Goal: Transaction & Acquisition: Purchase product/service

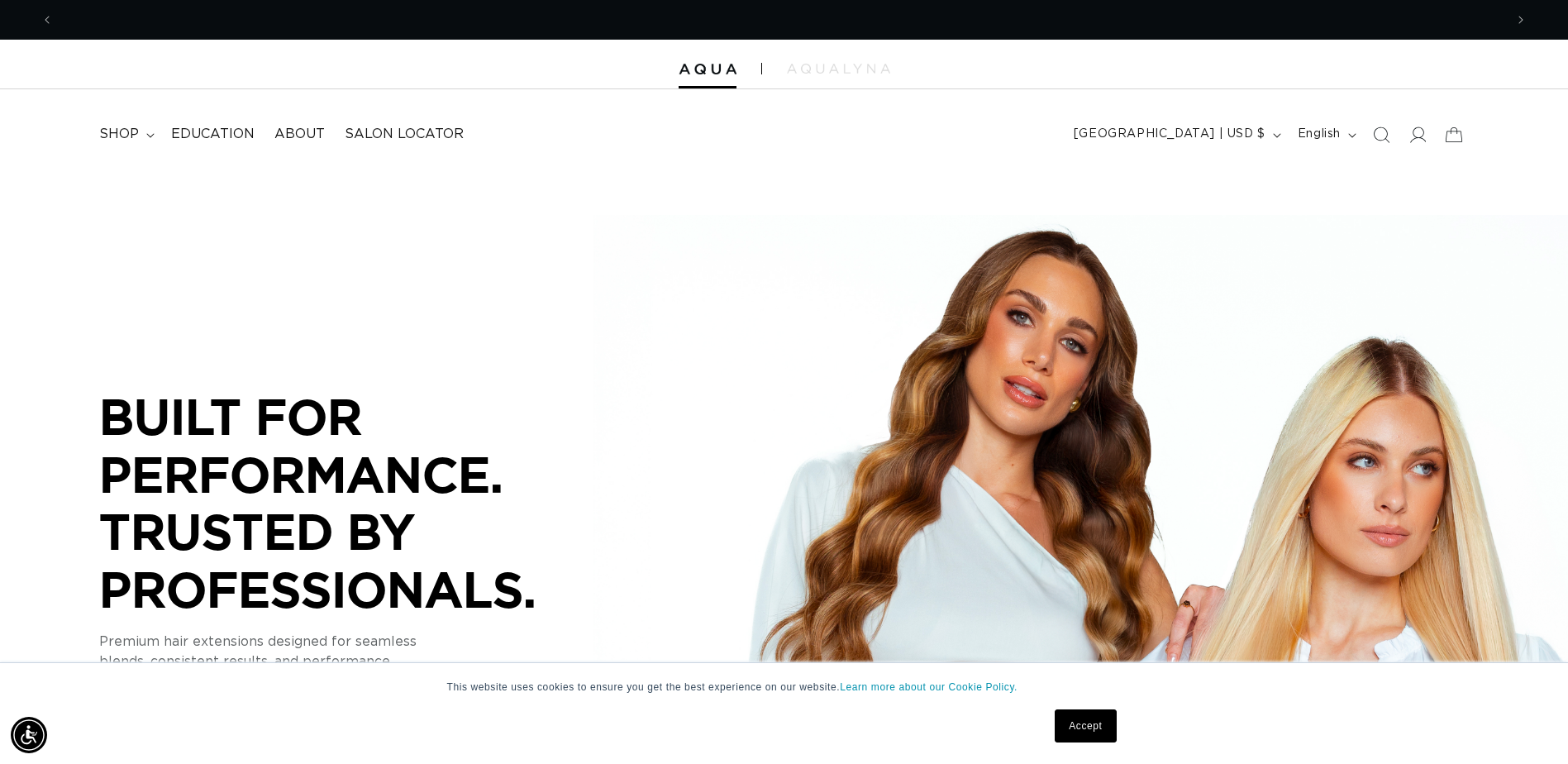
scroll to position [0, 1437]
click at [255, 138] on span "Education" at bounding box center [213, 134] width 84 height 18
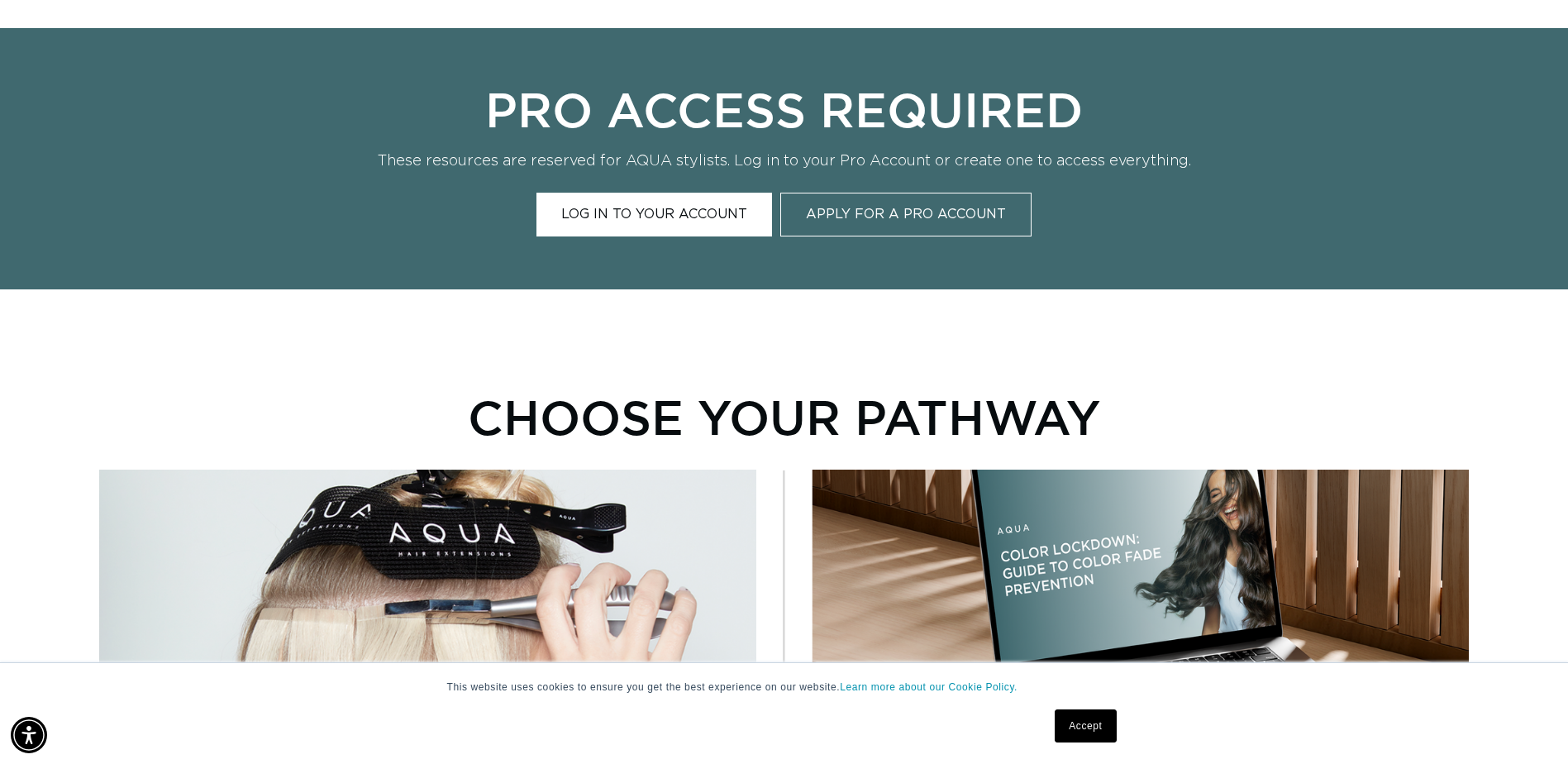
scroll to position [0, 2872]
click at [641, 236] on link "Log In to Your Account" at bounding box center [654, 214] width 235 height 44
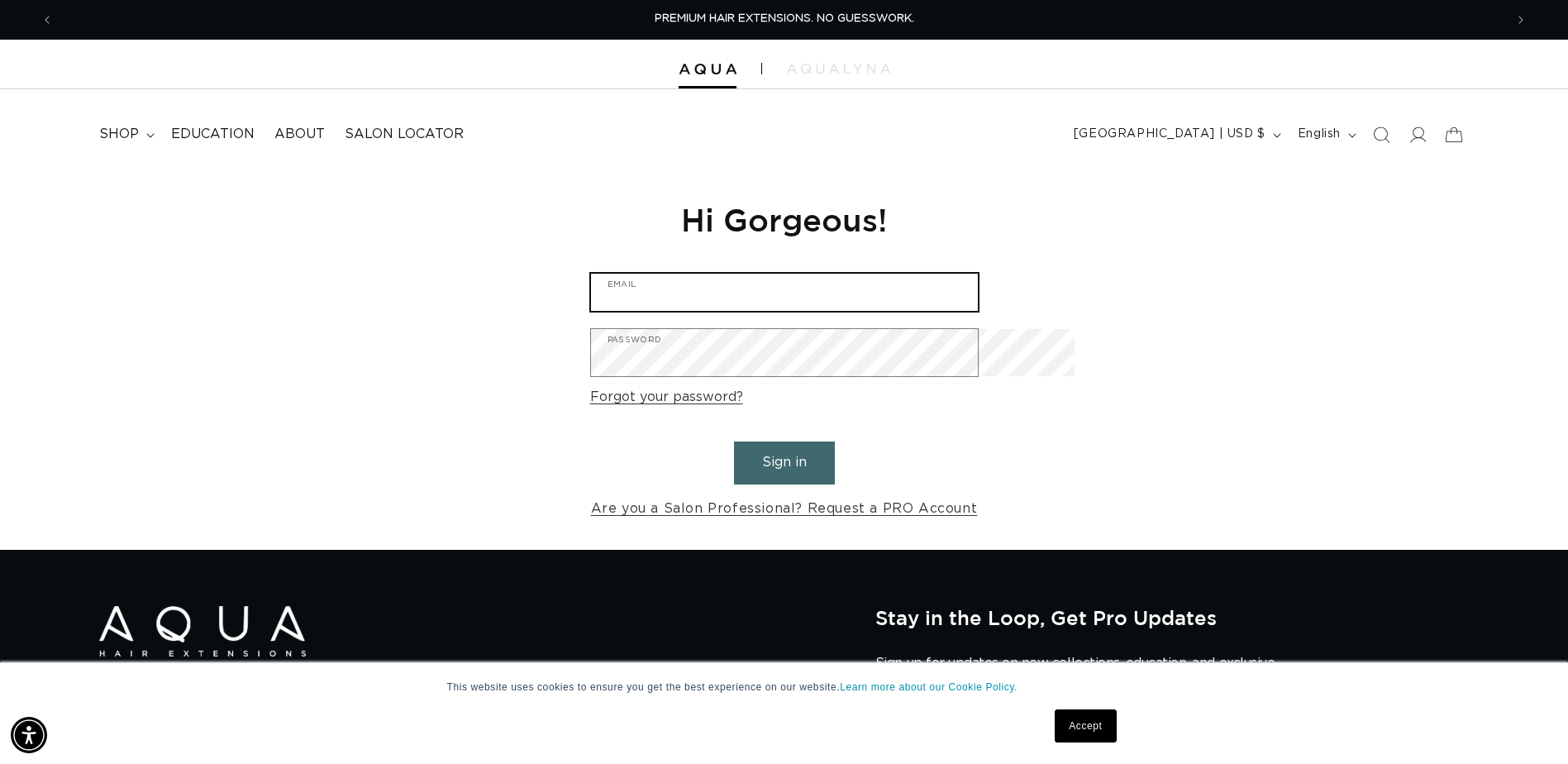
click at [686, 310] on input "Email" at bounding box center [785, 292] width 387 height 37
type input "lala102477@yahoo.com"
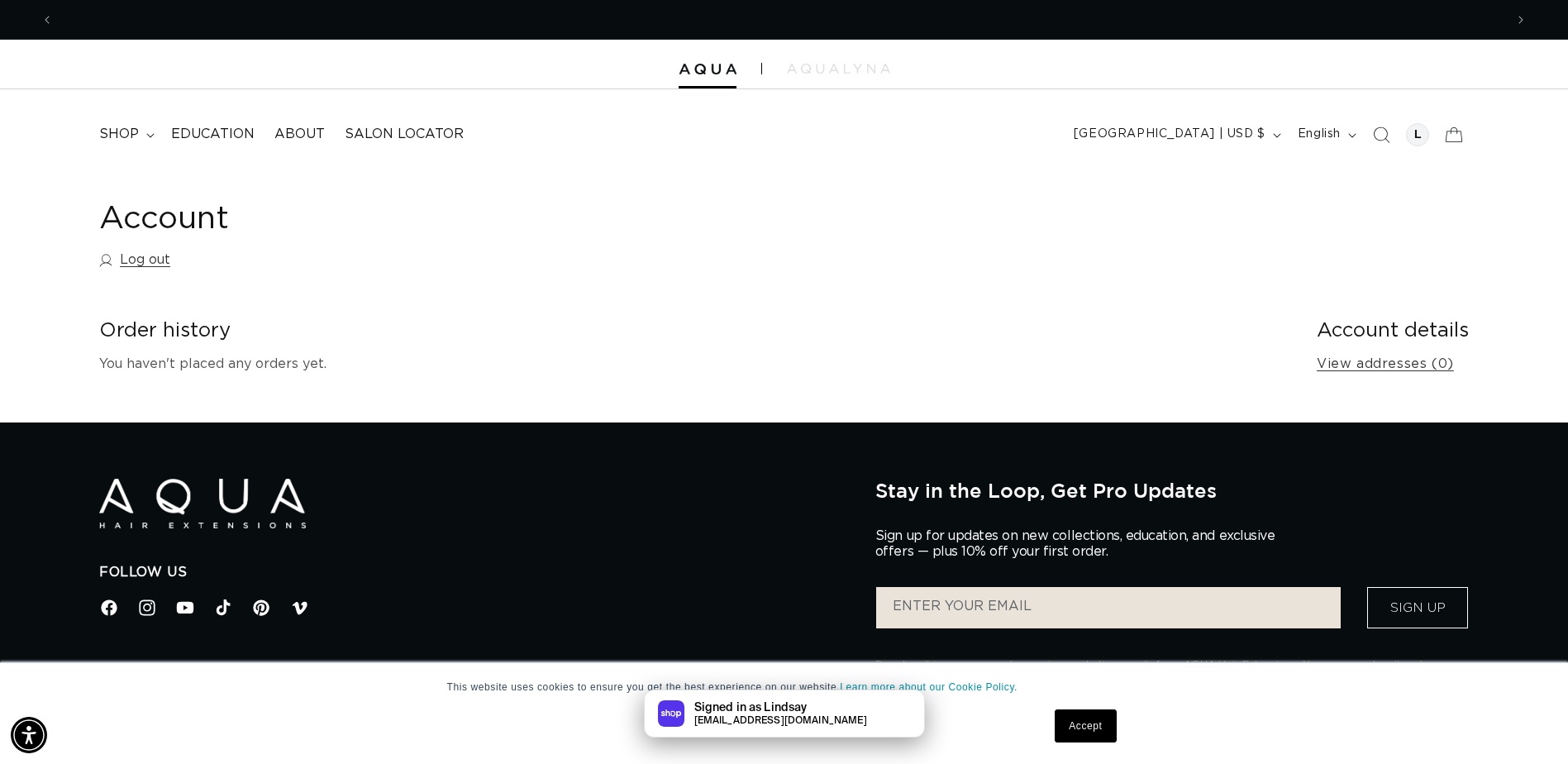
scroll to position [0, 1437]
click at [161, 153] on summary "shop" at bounding box center [125, 134] width 72 height 37
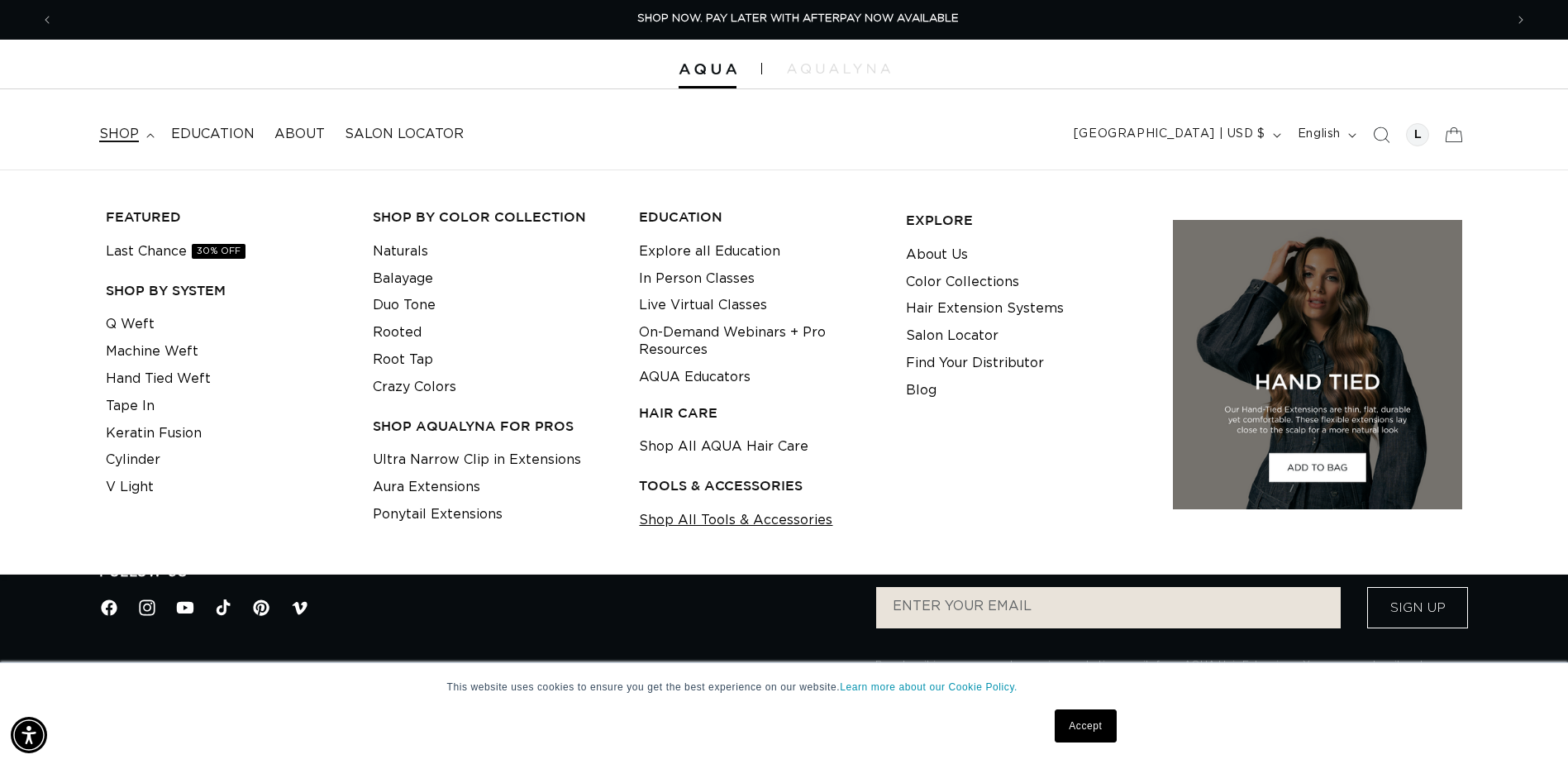
click at [731, 534] on link "Shop All Tools & Accessories" at bounding box center [735, 521] width 194 height 27
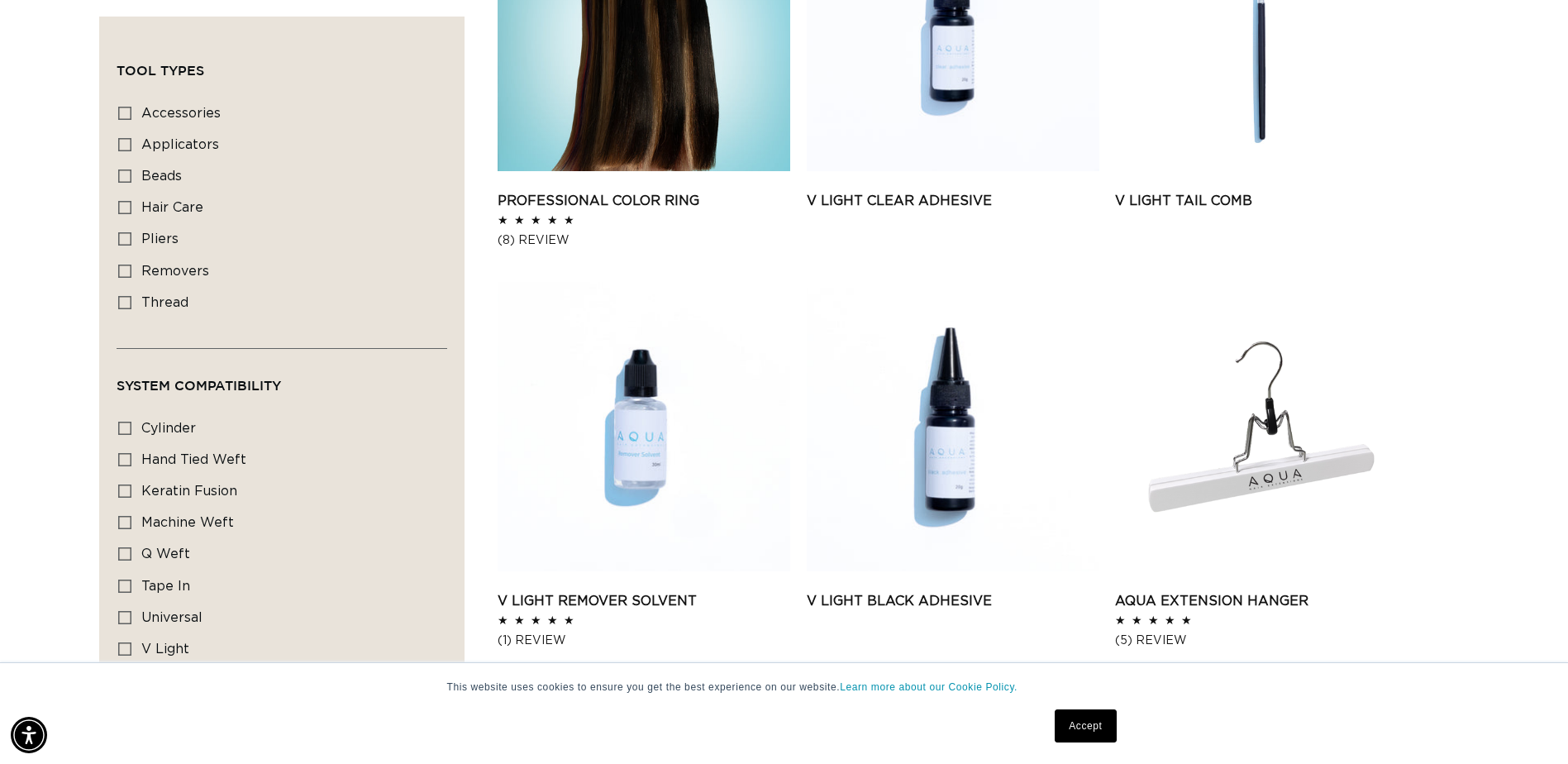
scroll to position [783, 0]
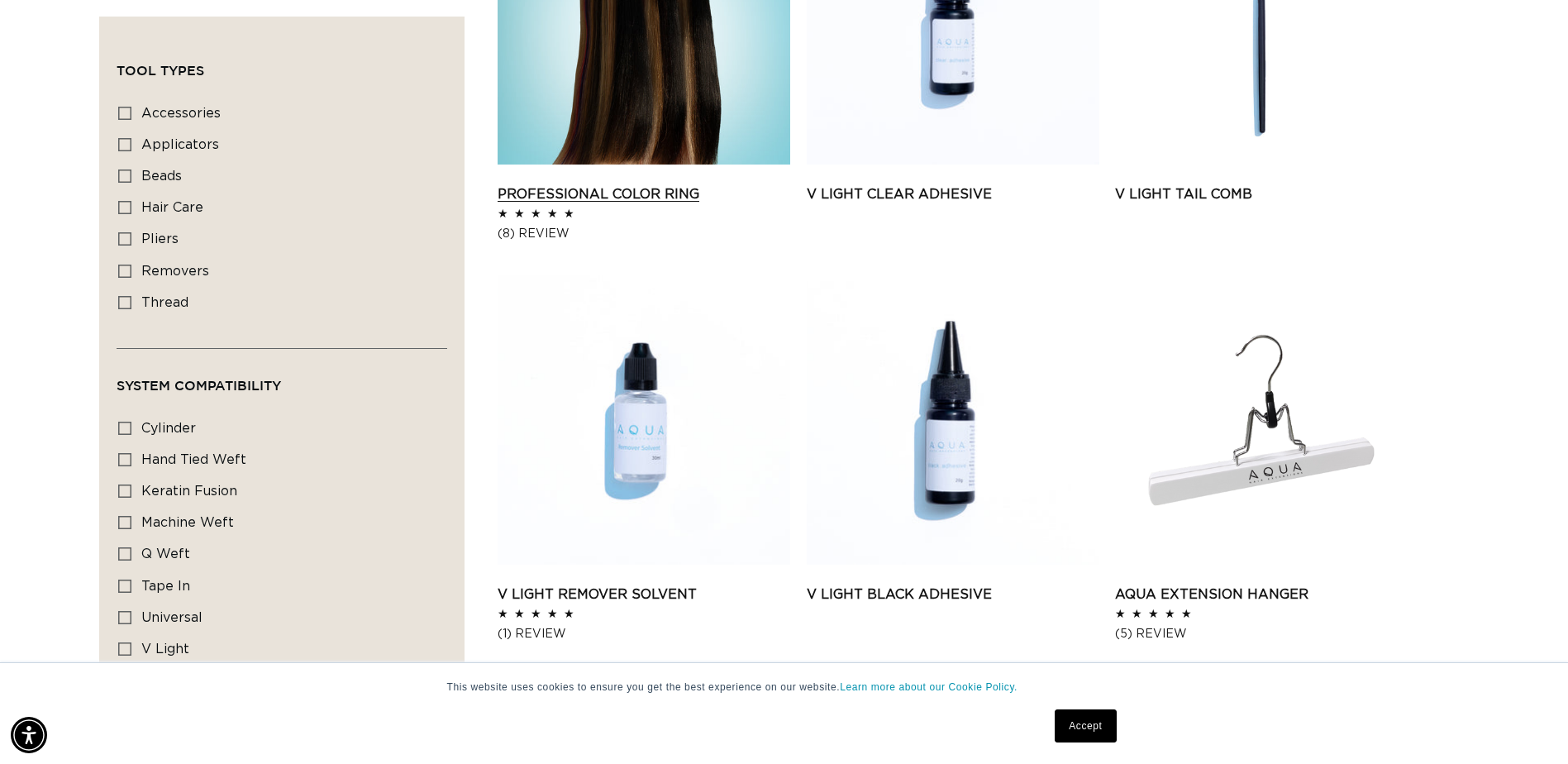
click at [700, 184] on link "Professional Color Ring" at bounding box center [644, 194] width 293 height 19
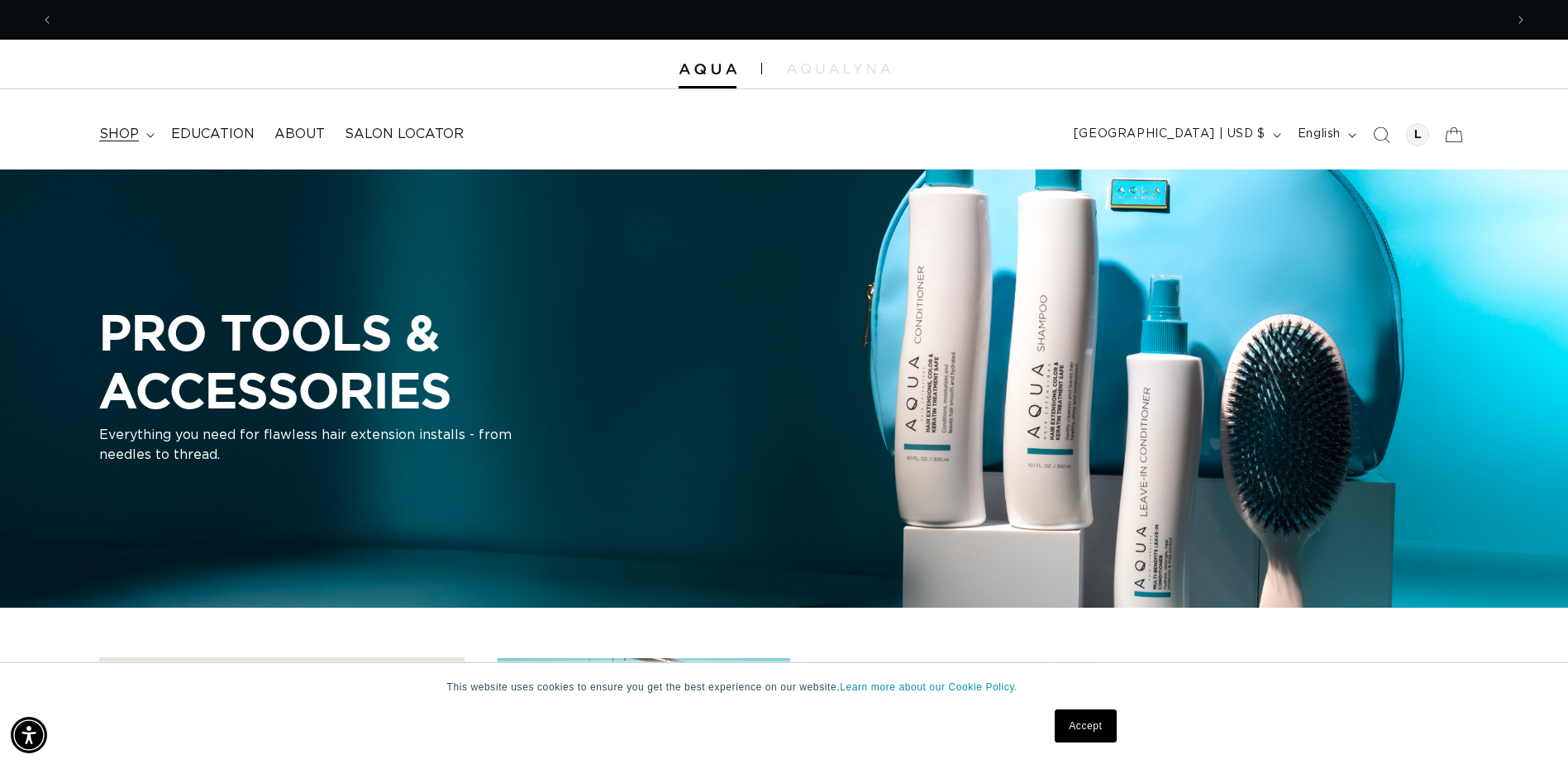
scroll to position [0, 1437]
click at [139, 143] on span "shop" at bounding box center [119, 134] width 40 height 18
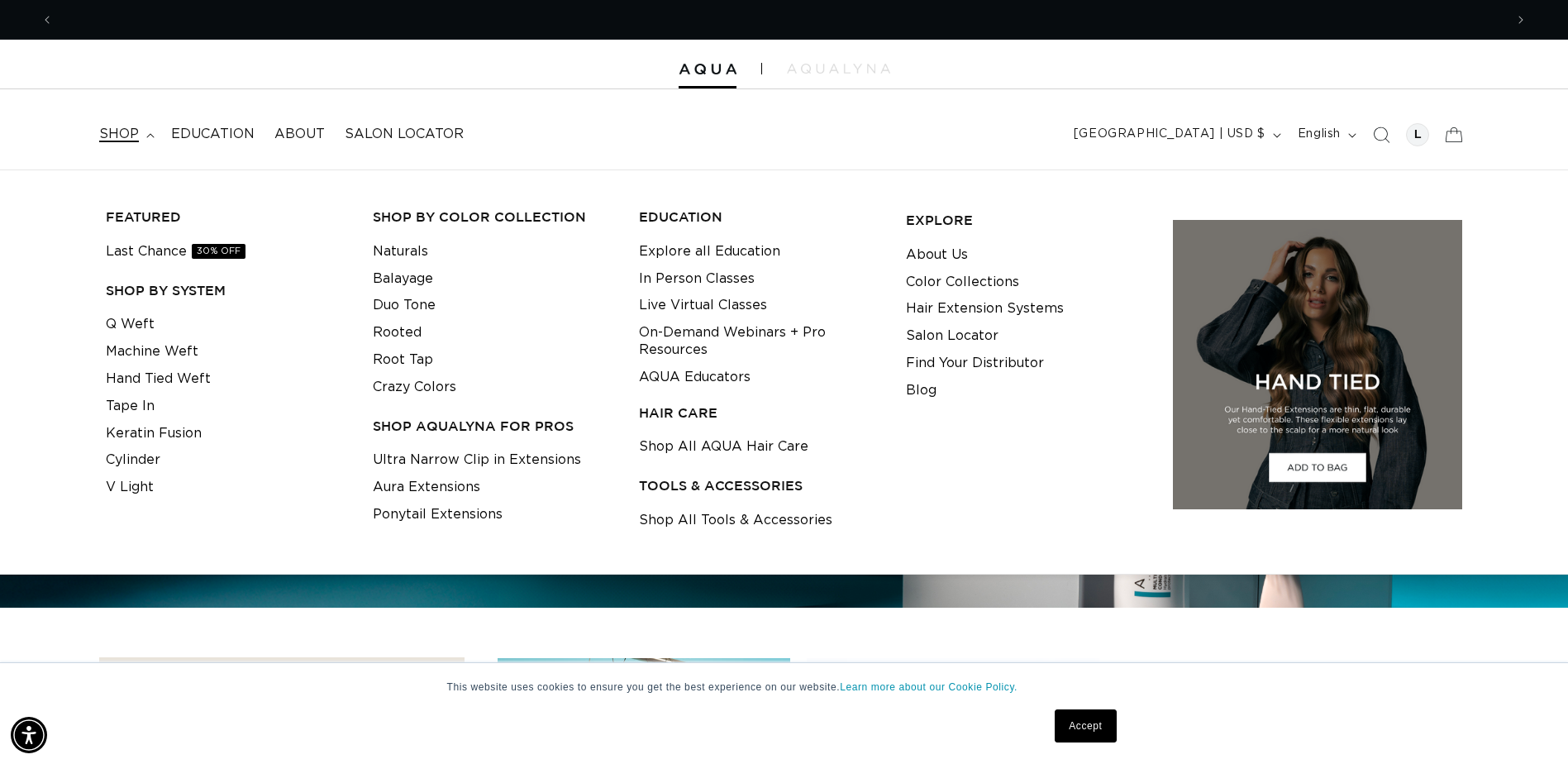
scroll to position [0, 2872]
click at [420, 266] on link "Naturals" at bounding box center [400, 252] width 55 height 27
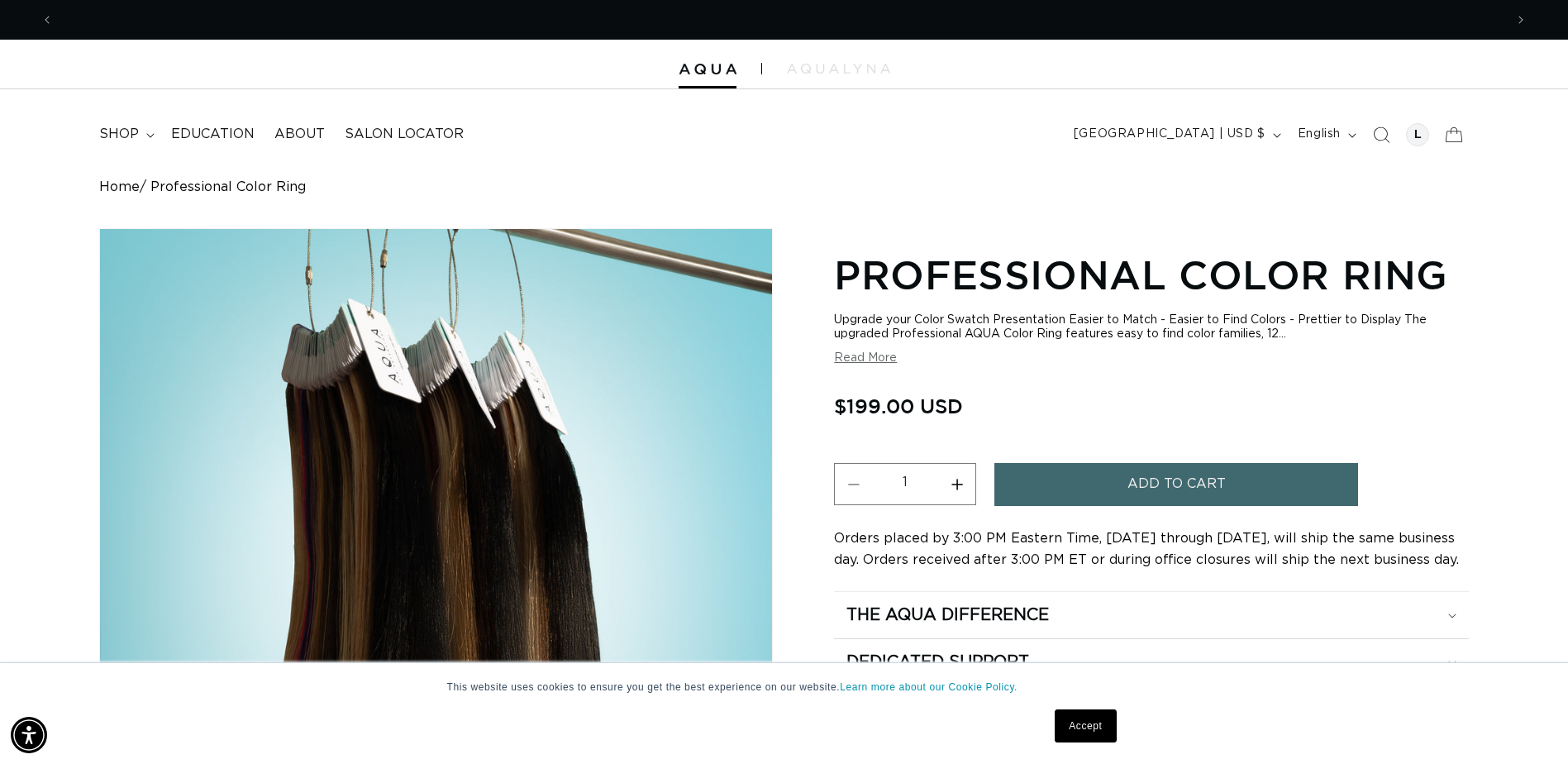
scroll to position [0, 2872]
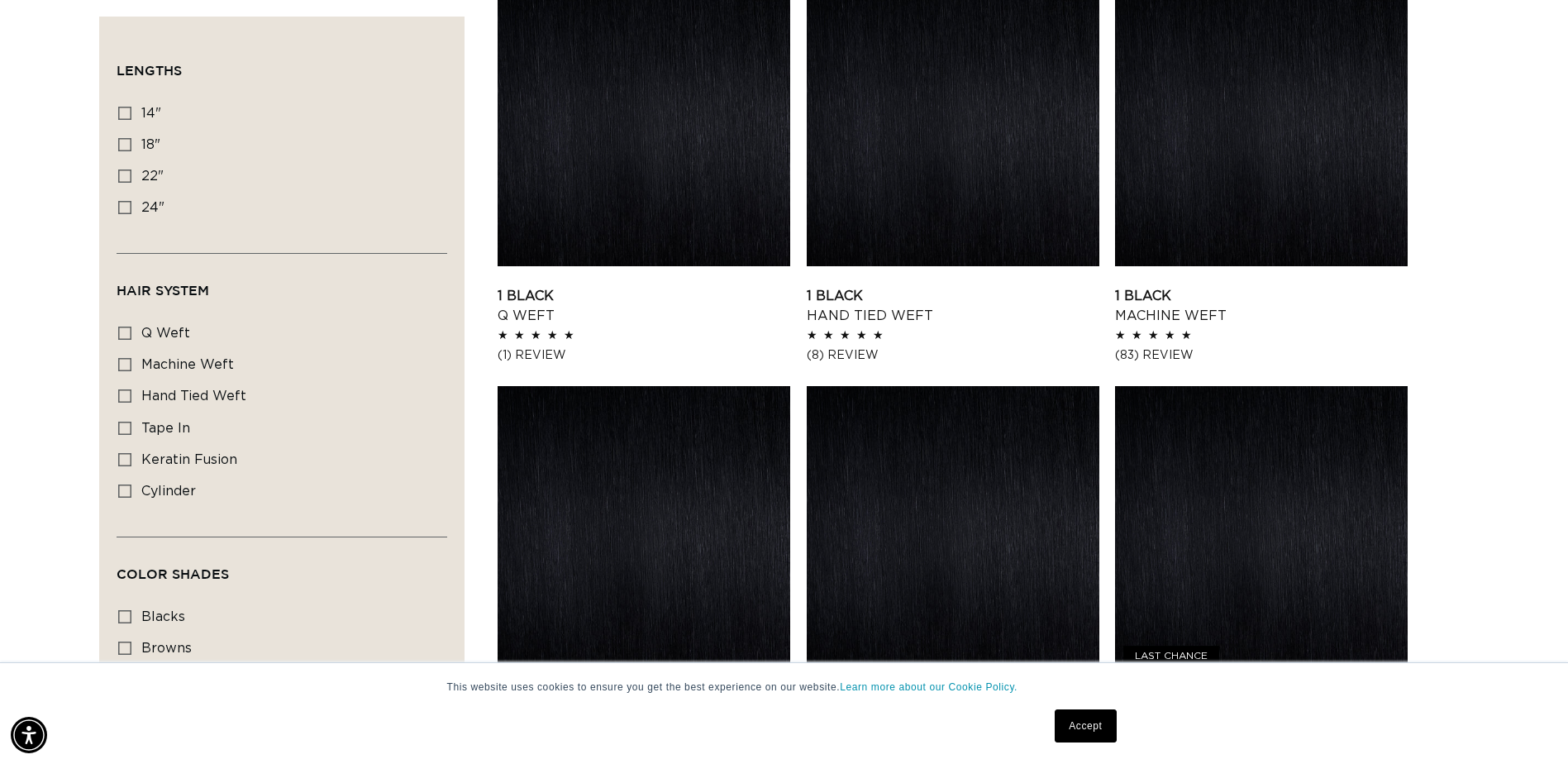
scroll to position [608, 0]
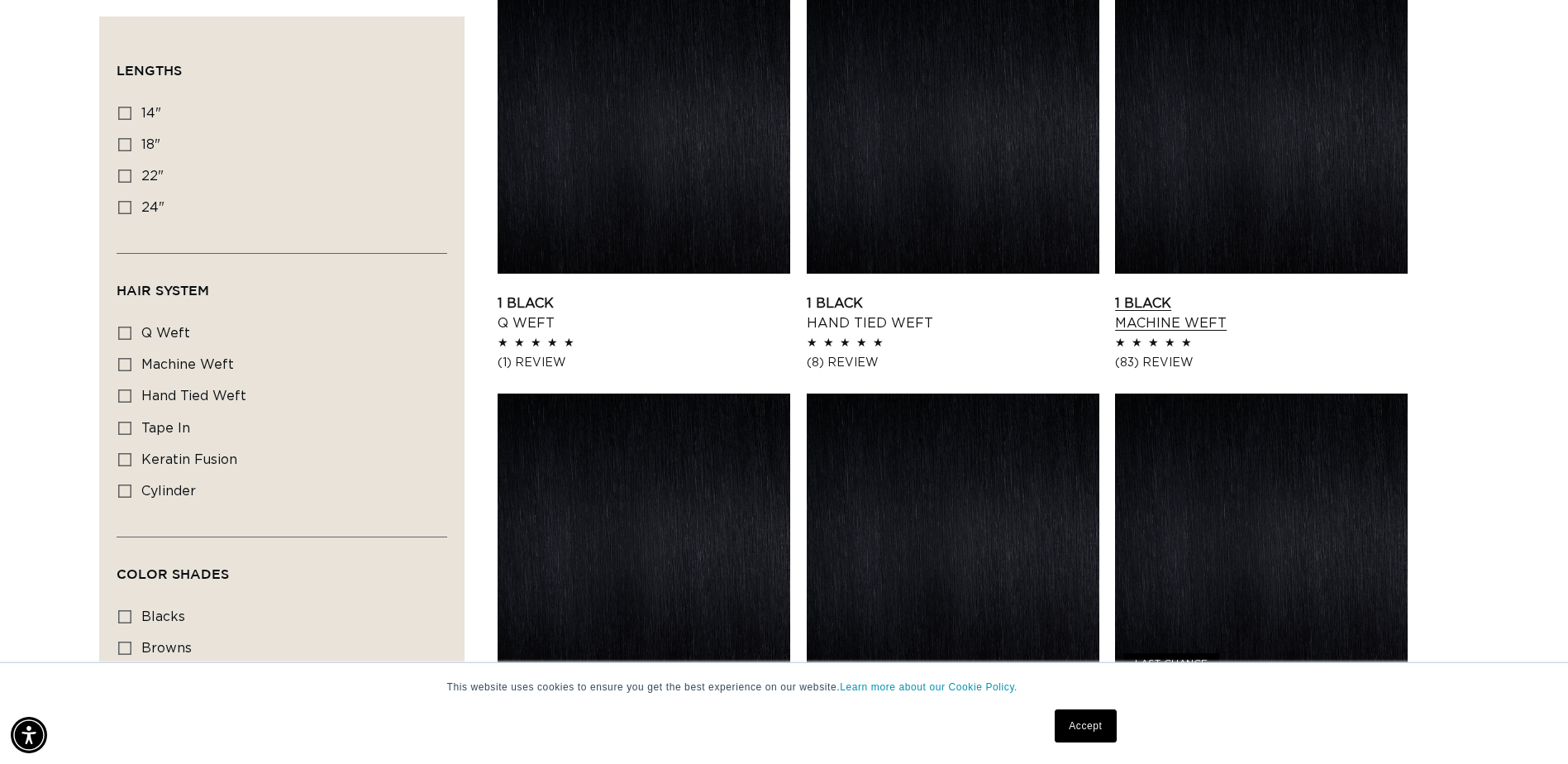
click at [1314, 294] on link "1 Black Machine Weft" at bounding box center [1261, 313] width 293 height 40
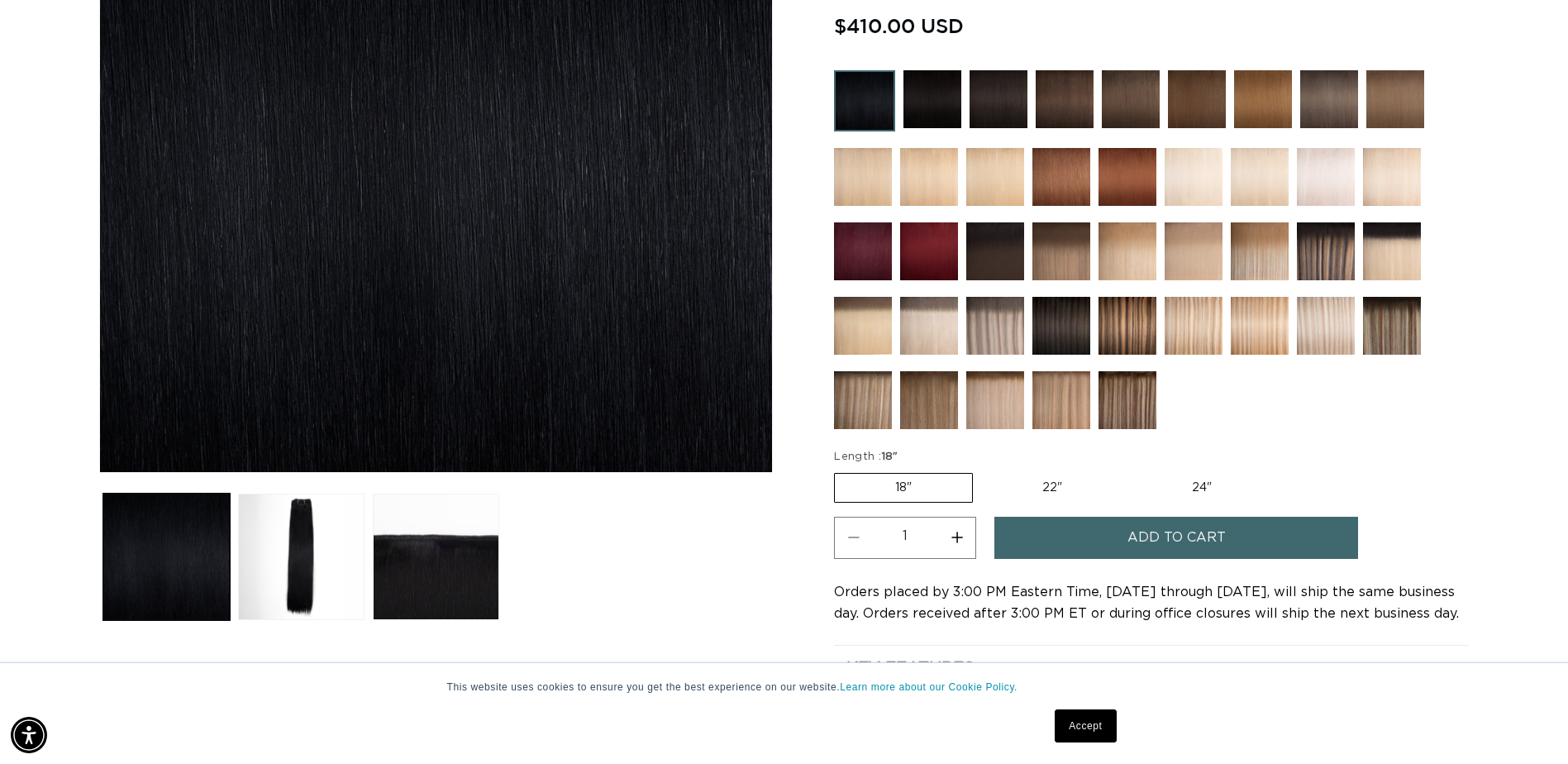
scroll to position [398, 0]
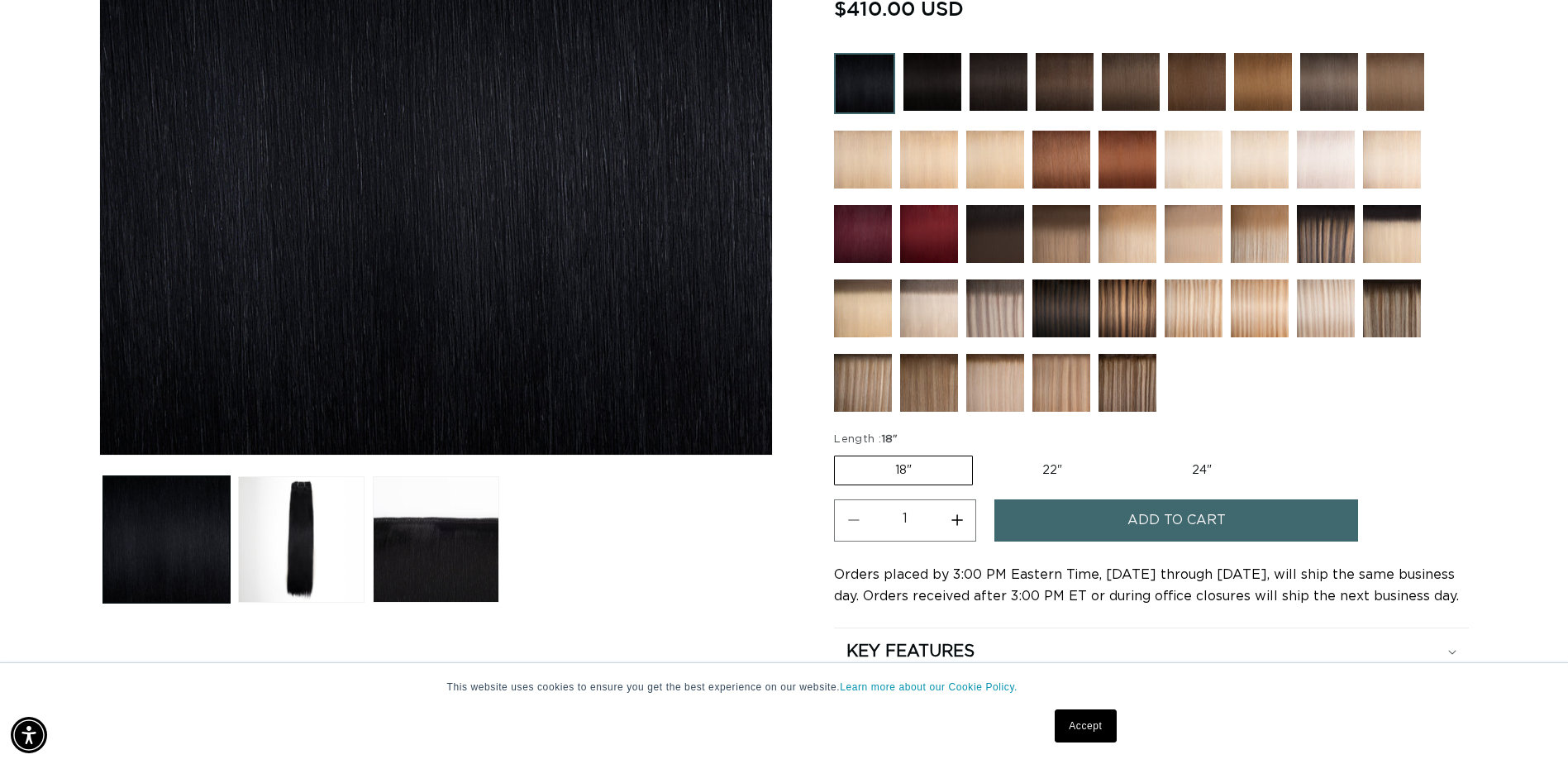
click at [1114, 485] on label "22" Variant sold out or unavailable" at bounding box center [1051, 470] width 140 height 28
click at [981, 454] on input "22" Variant sold out or unavailable" at bounding box center [981, 453] width 1 height 1
radio input "true"
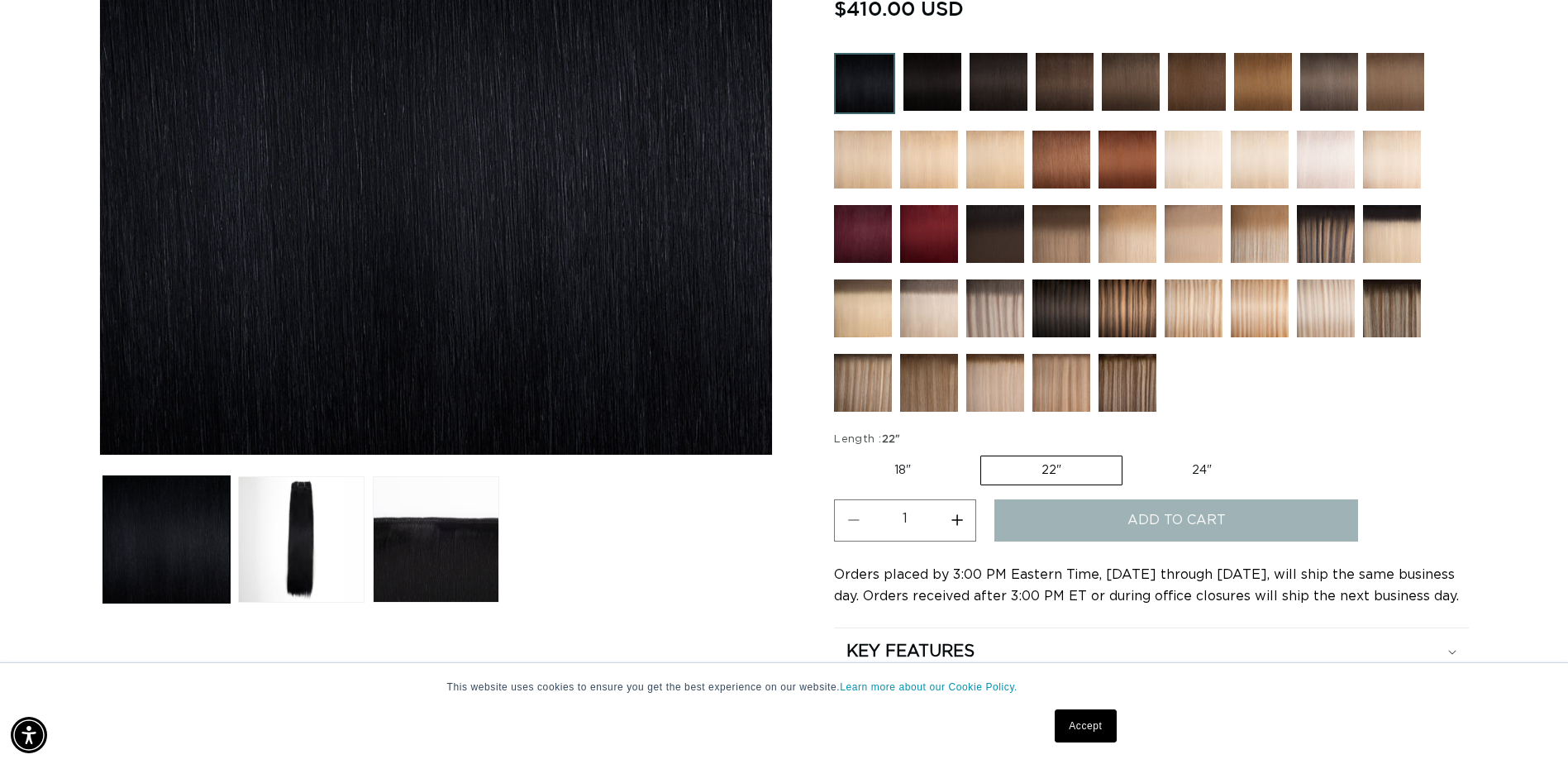
scroll to position [0, 1437]
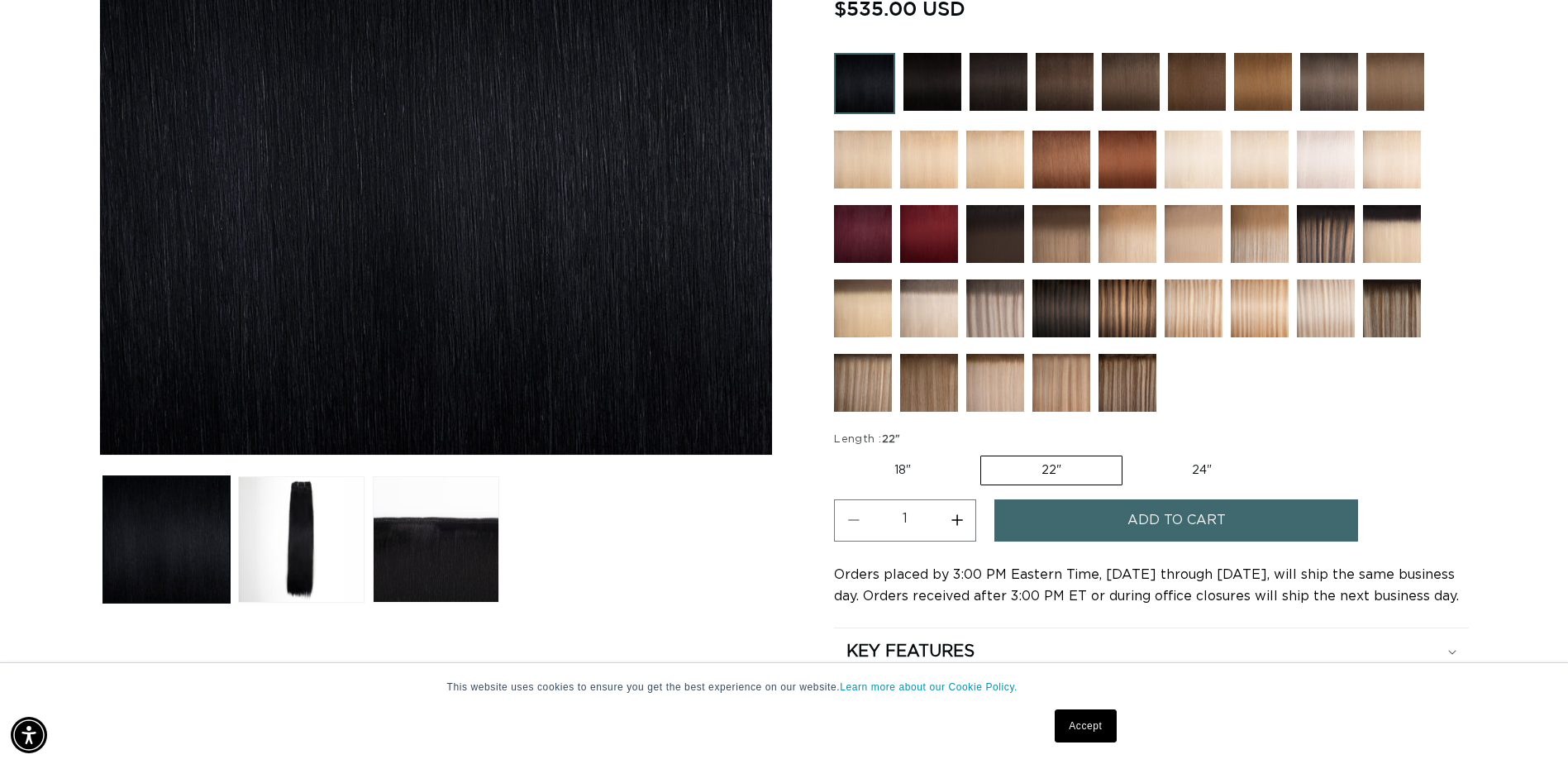
click at [1272, 485] on label "24" Variant sold out or unavailable" at bounding box center [1201, 470] width 140 height 28
click at [1131, 454] on input "24" Variant sold out or unavailable" at bounding box center [1130, 453] width 1 height 1
radio input "true"
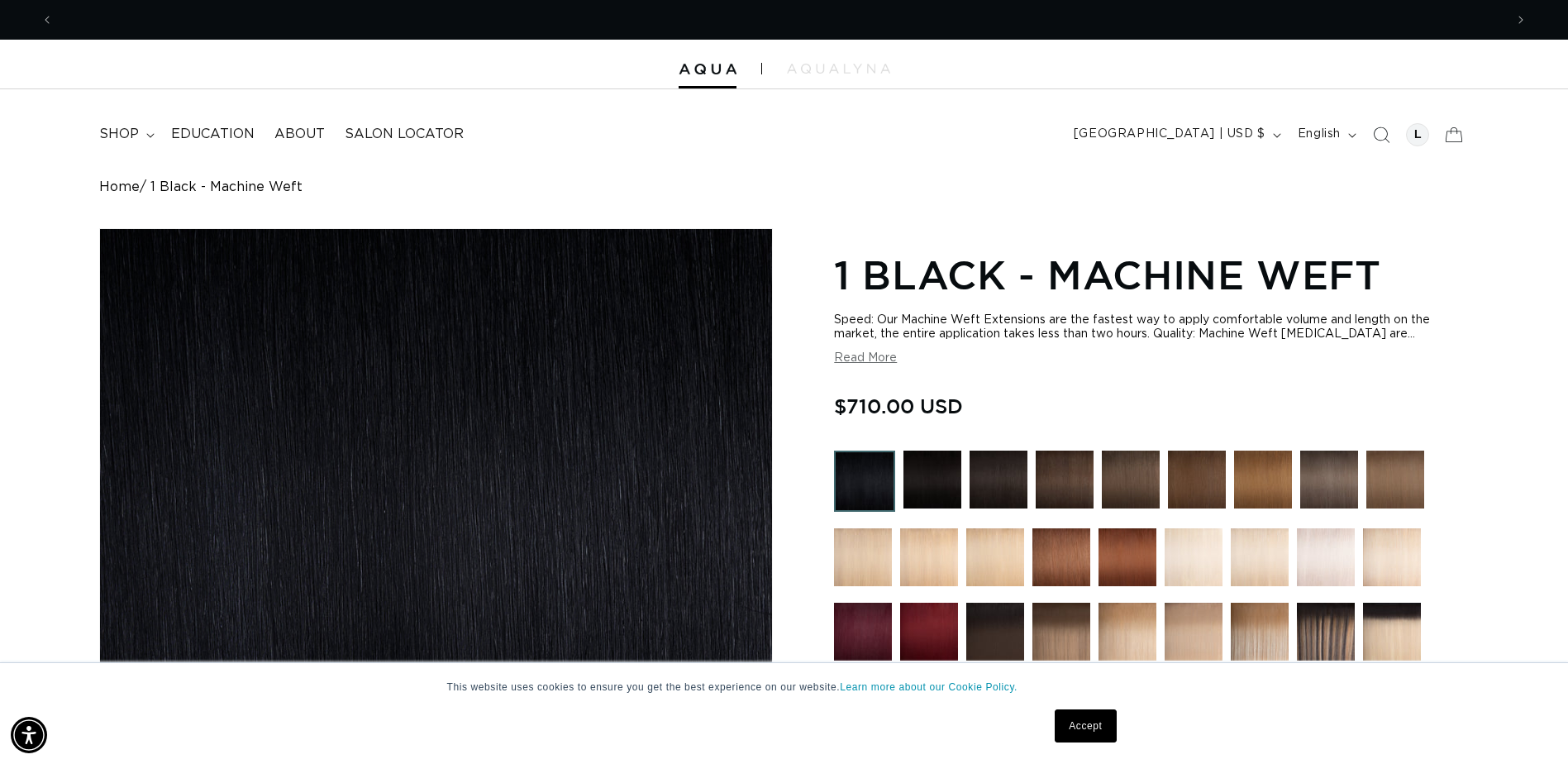
scroll to position [0, 1437]
click at [139, 143] on span "shop" at bounding box center [119, 134] width 40 height 18
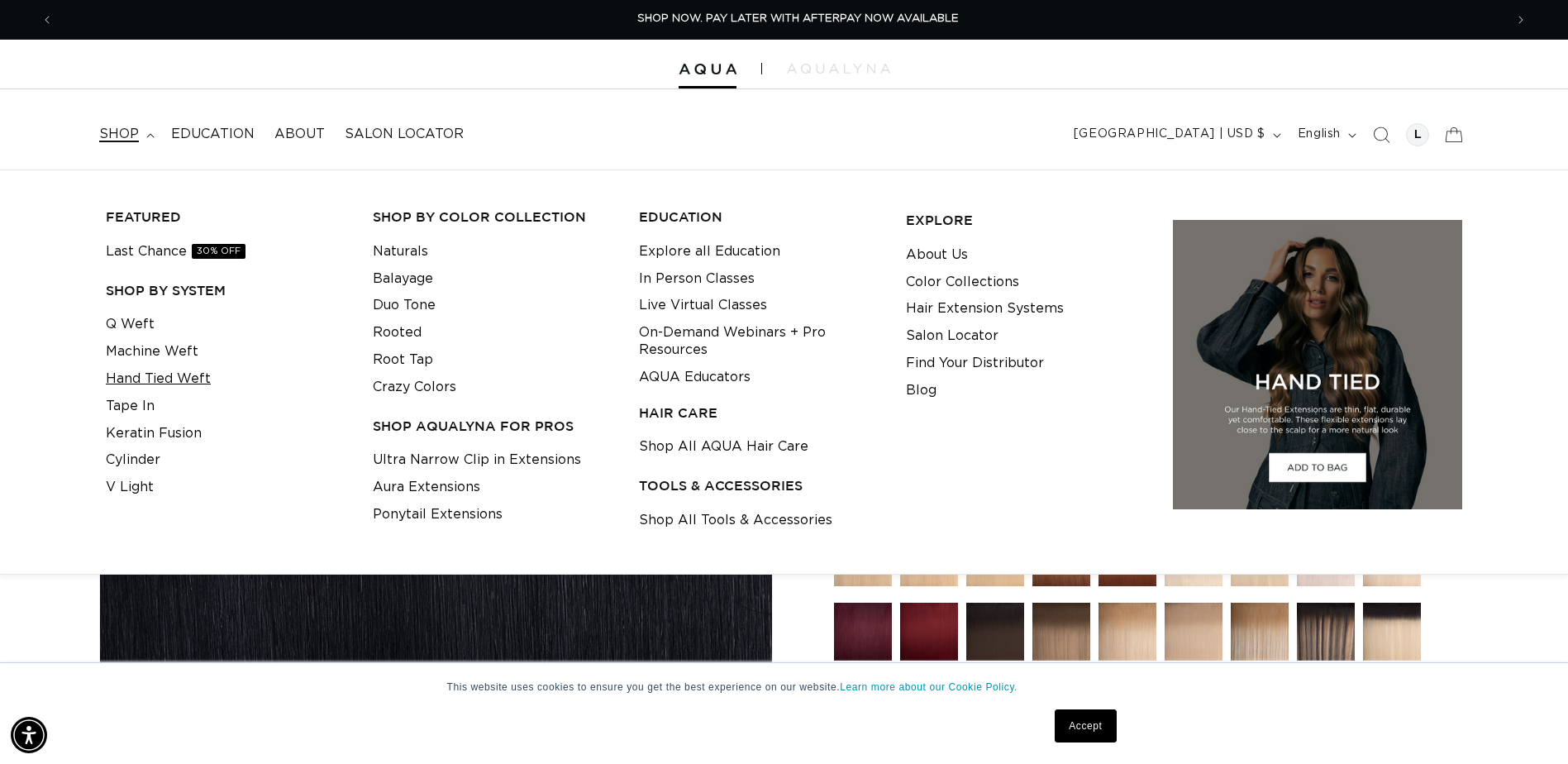
click at [196, 393] on link "Hand Tied Weft" at bounding box center [159, 380] width 105 height 27
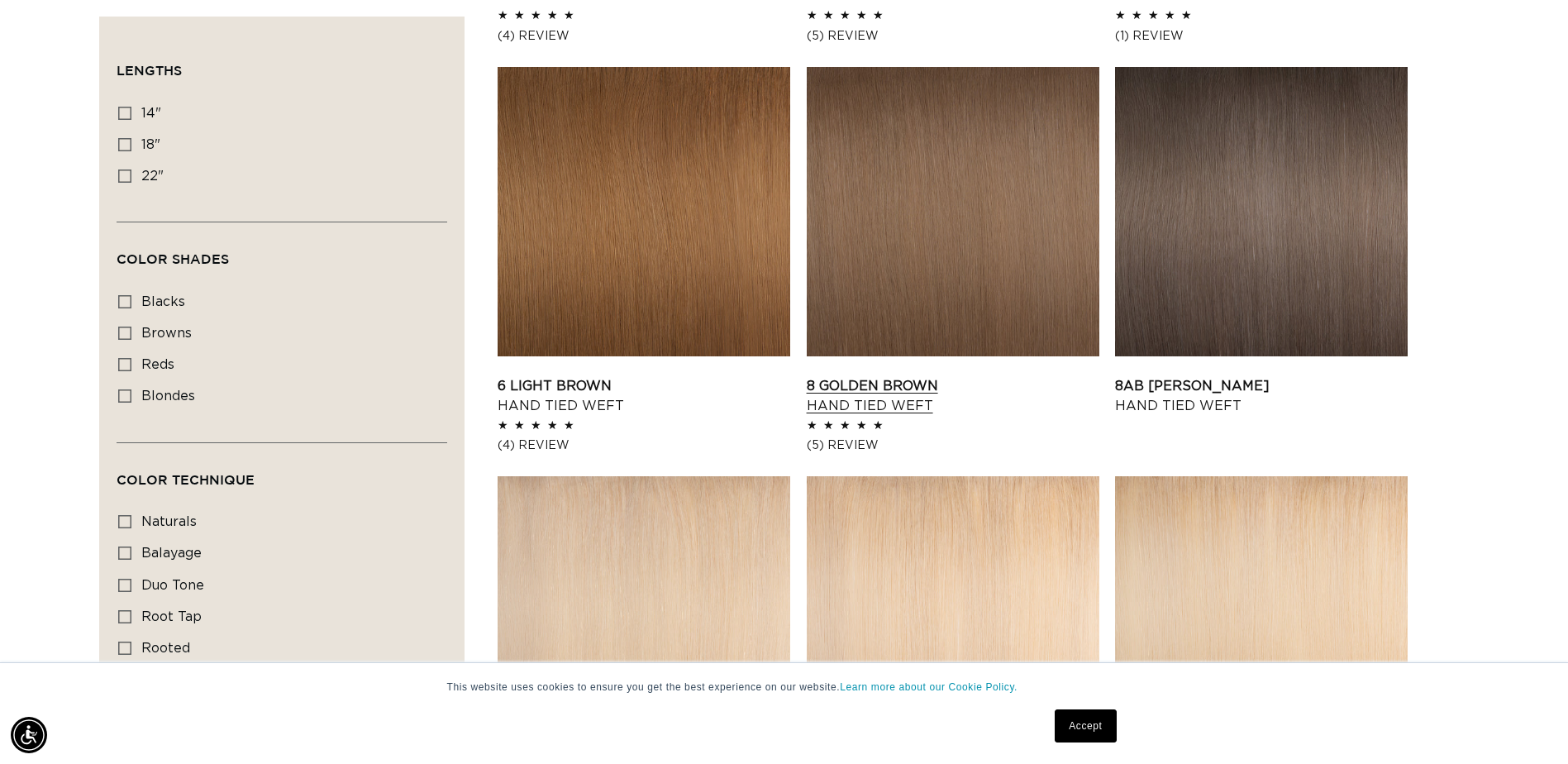
click at [1075, 377] on link "8 Golden Brown Hand Tied Weft" at bounding box center [952, 396] width 293 height 40
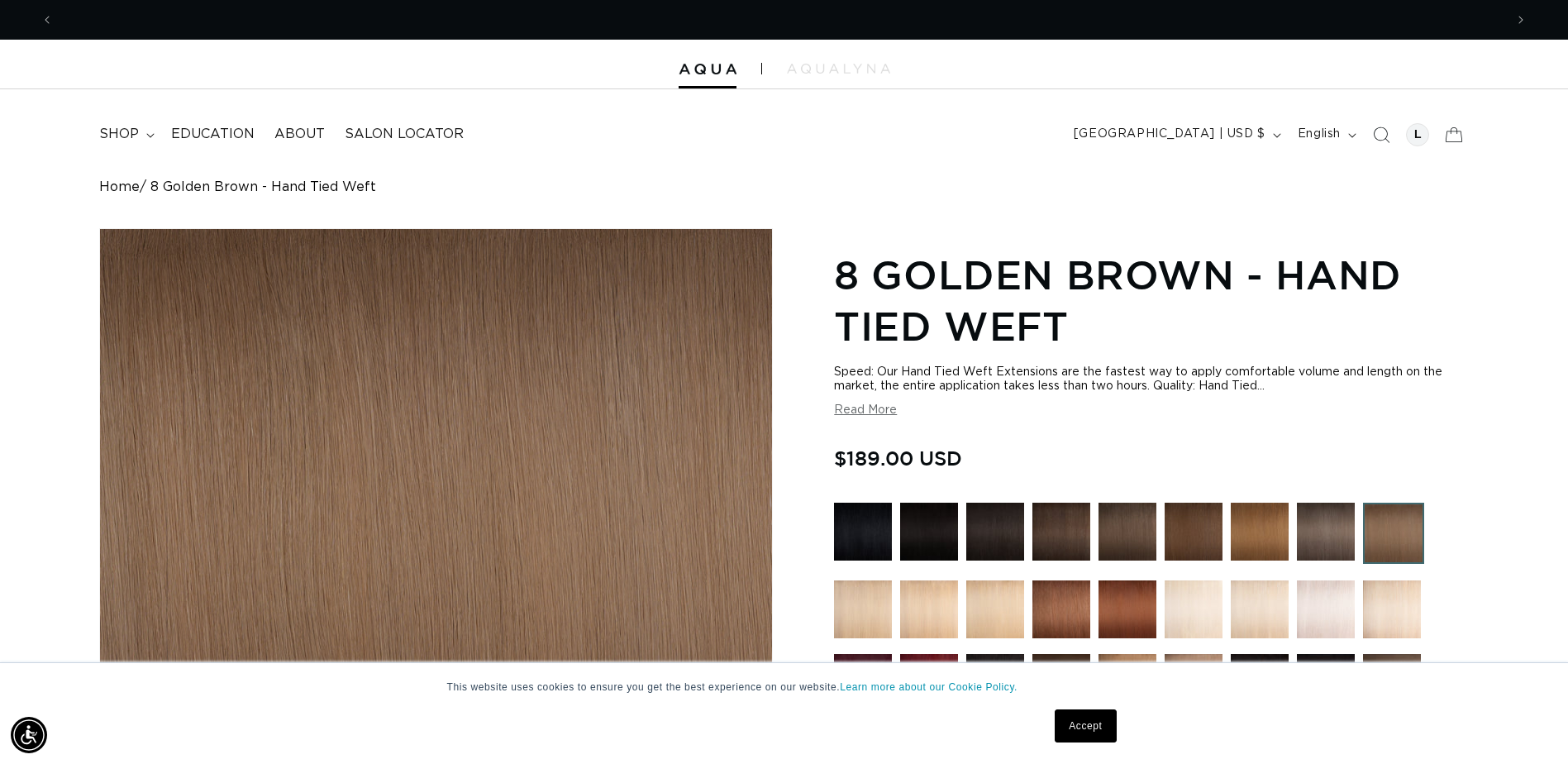
scroll to position [0, 2872]
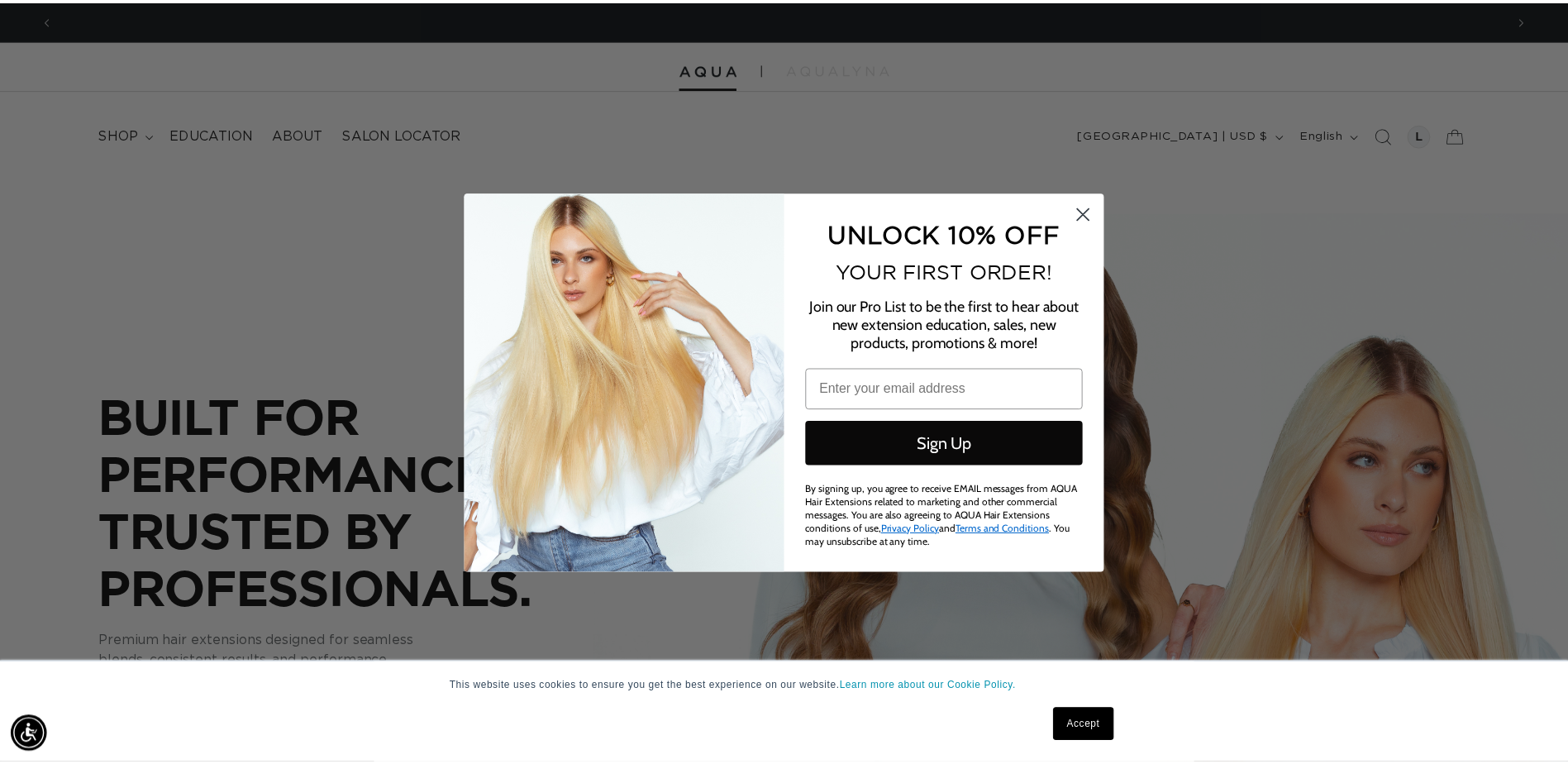
scroll to position [0, 1448]
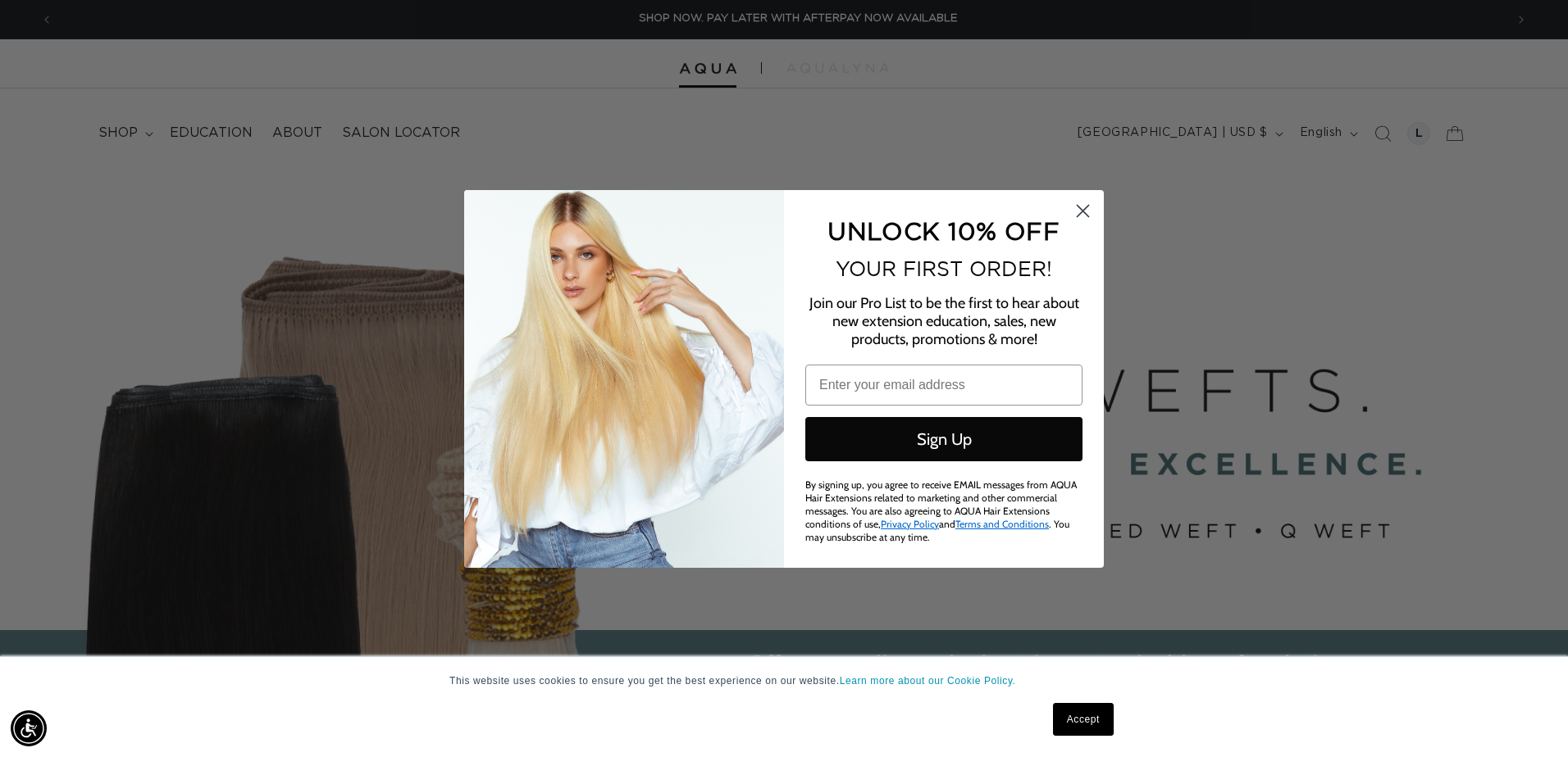
click at [1074, 214] on circle "Close dialog" at bounding box center [1083, 210] width 27 height 27
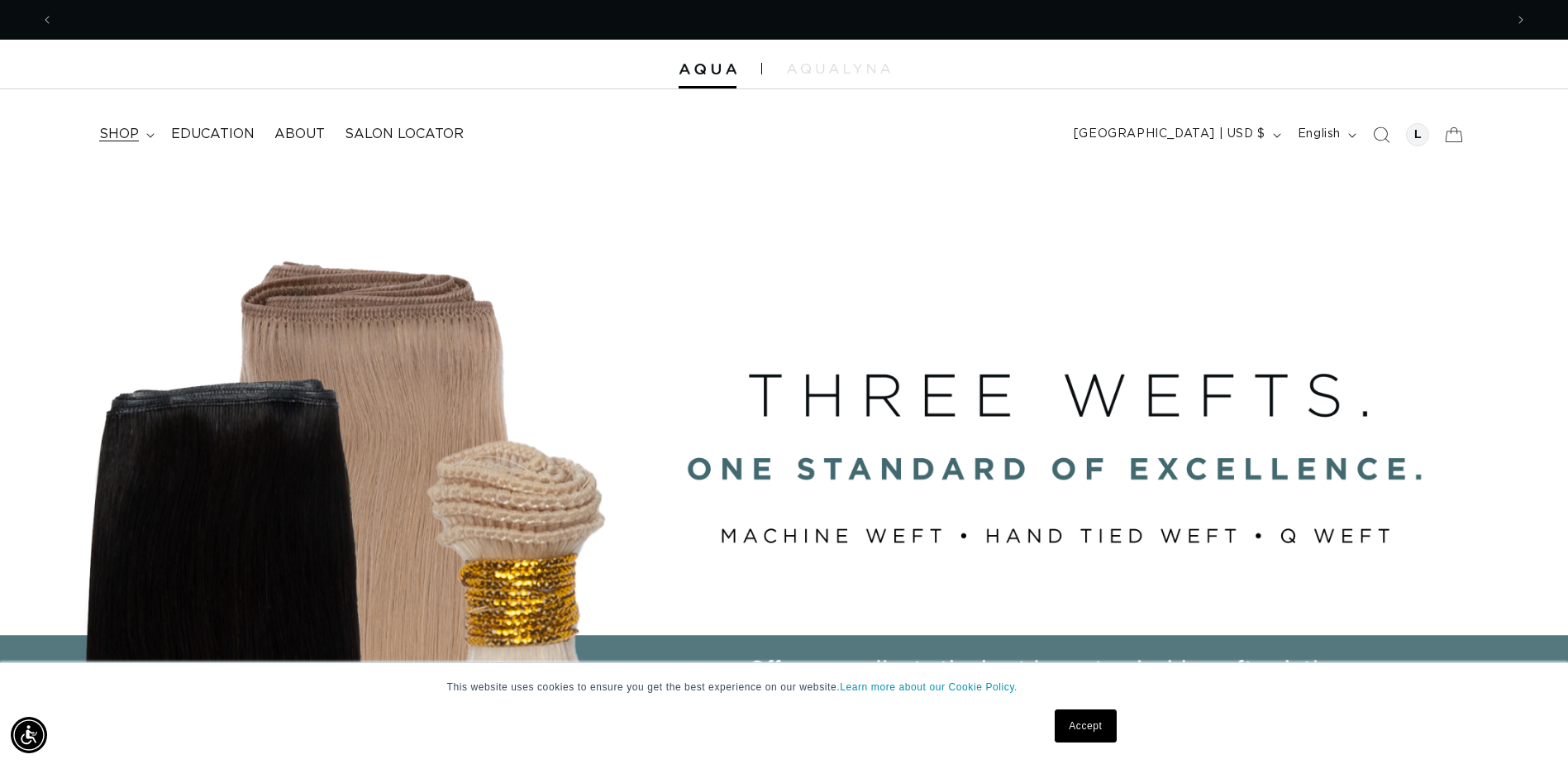
scroll to position [0, 2872]
click at [161, 132] on summary "shop" at bounding box center [125, 134] width 72 height 37
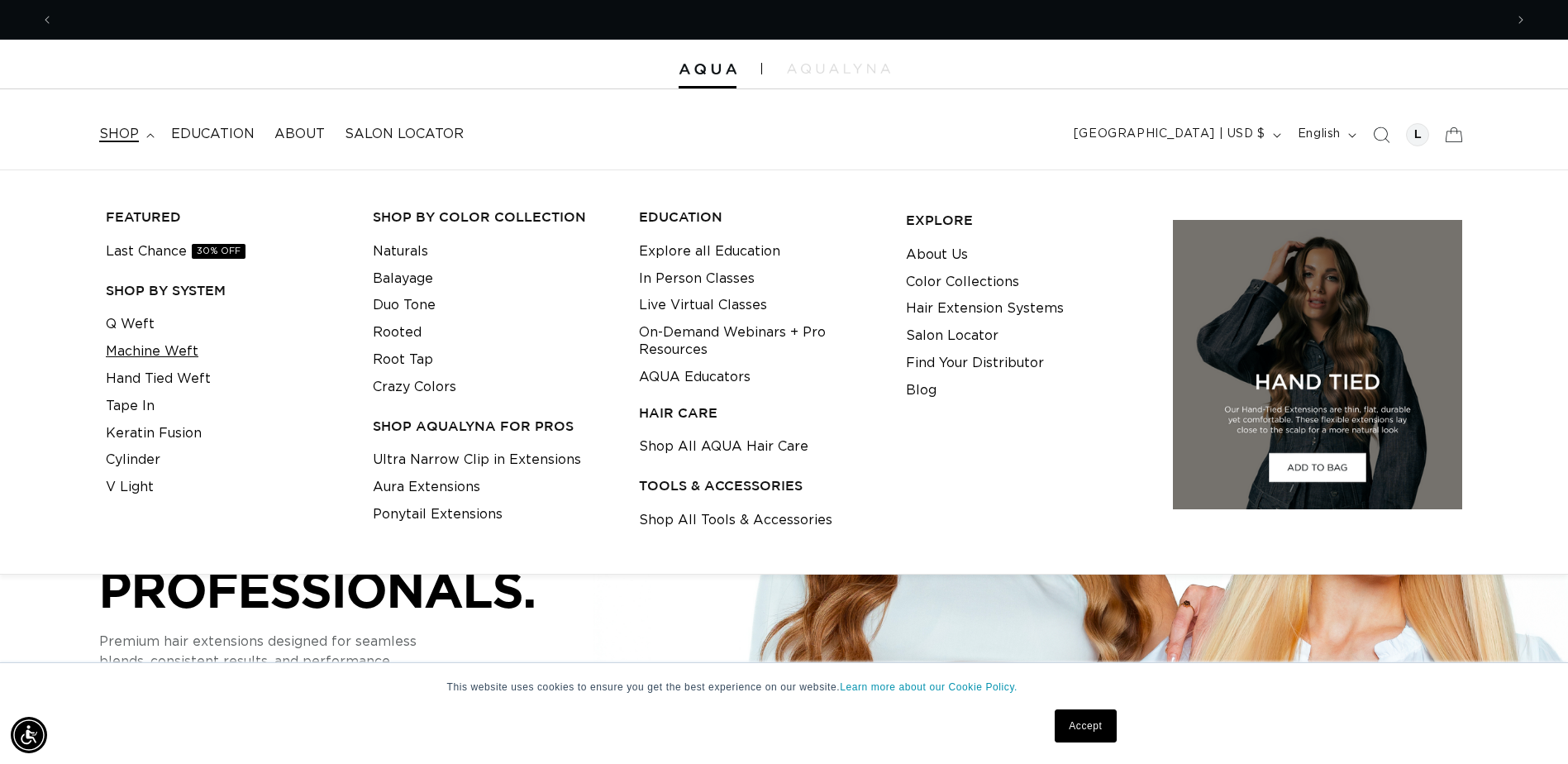
scroll to position [0, 0]
click at [180, 393] on link "Hand Tied Weft" at bounding box center [159, 380] width 105 height 27
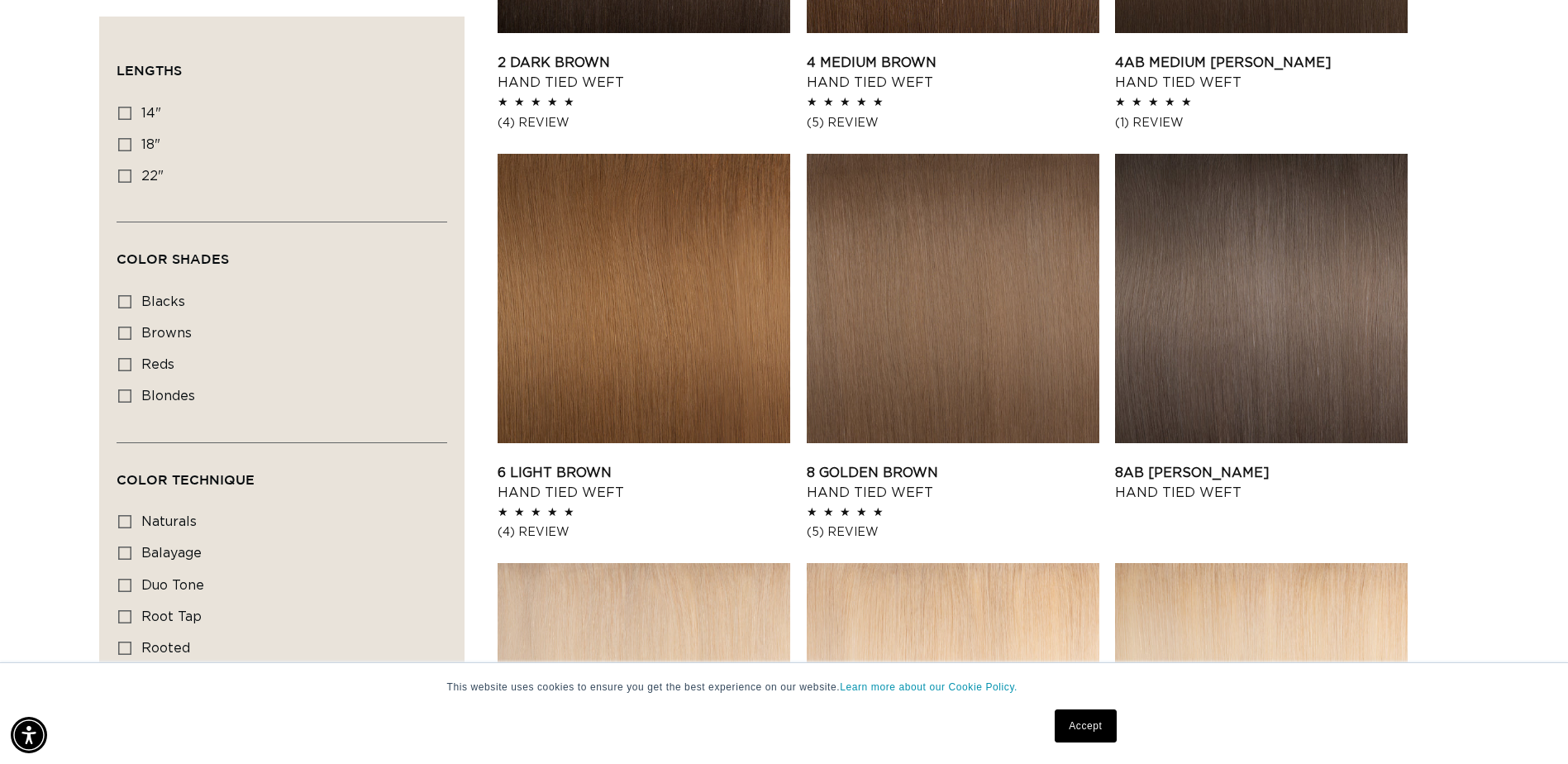
scroll to position [1312, 0]
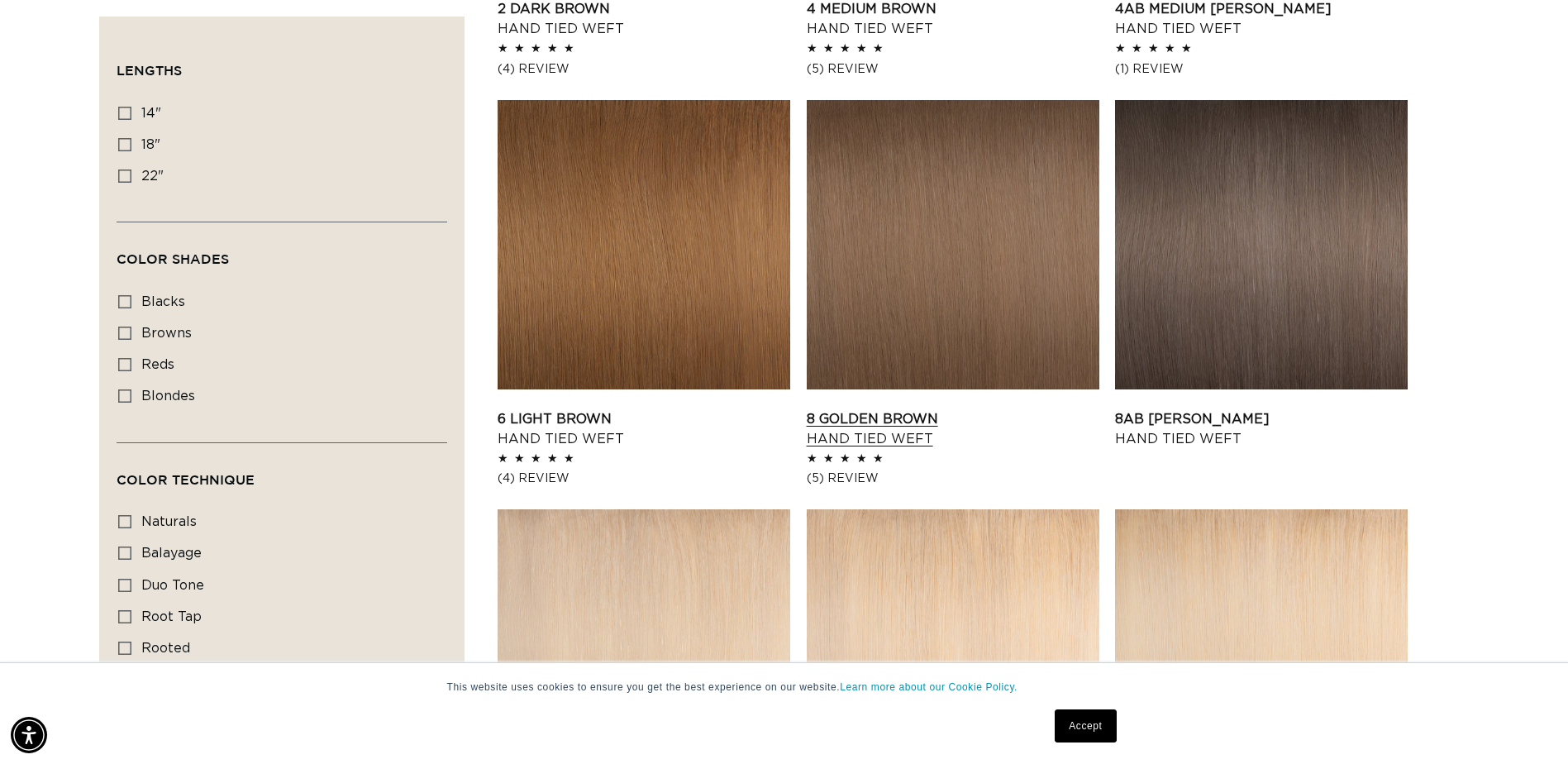
click at [992, 410] on link "8 Golden Brown Hand Tied Weft" at bounding box center [952, 429] width 293 height 40
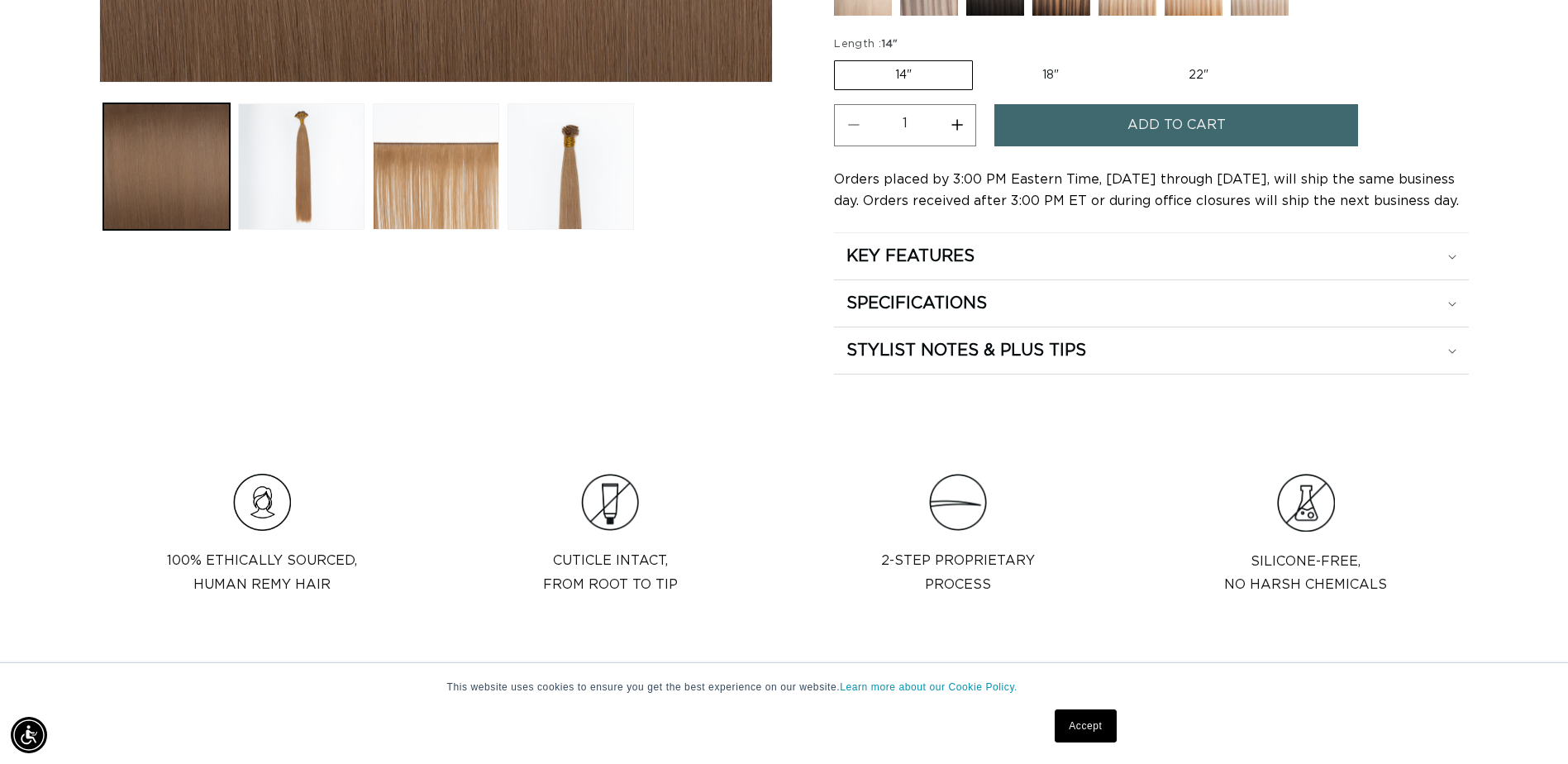
scroll to position [0, 2872]
click at [1424, 267] on div "KEY FEATURES" at bounding box center [1151, 256] width 610 height 21
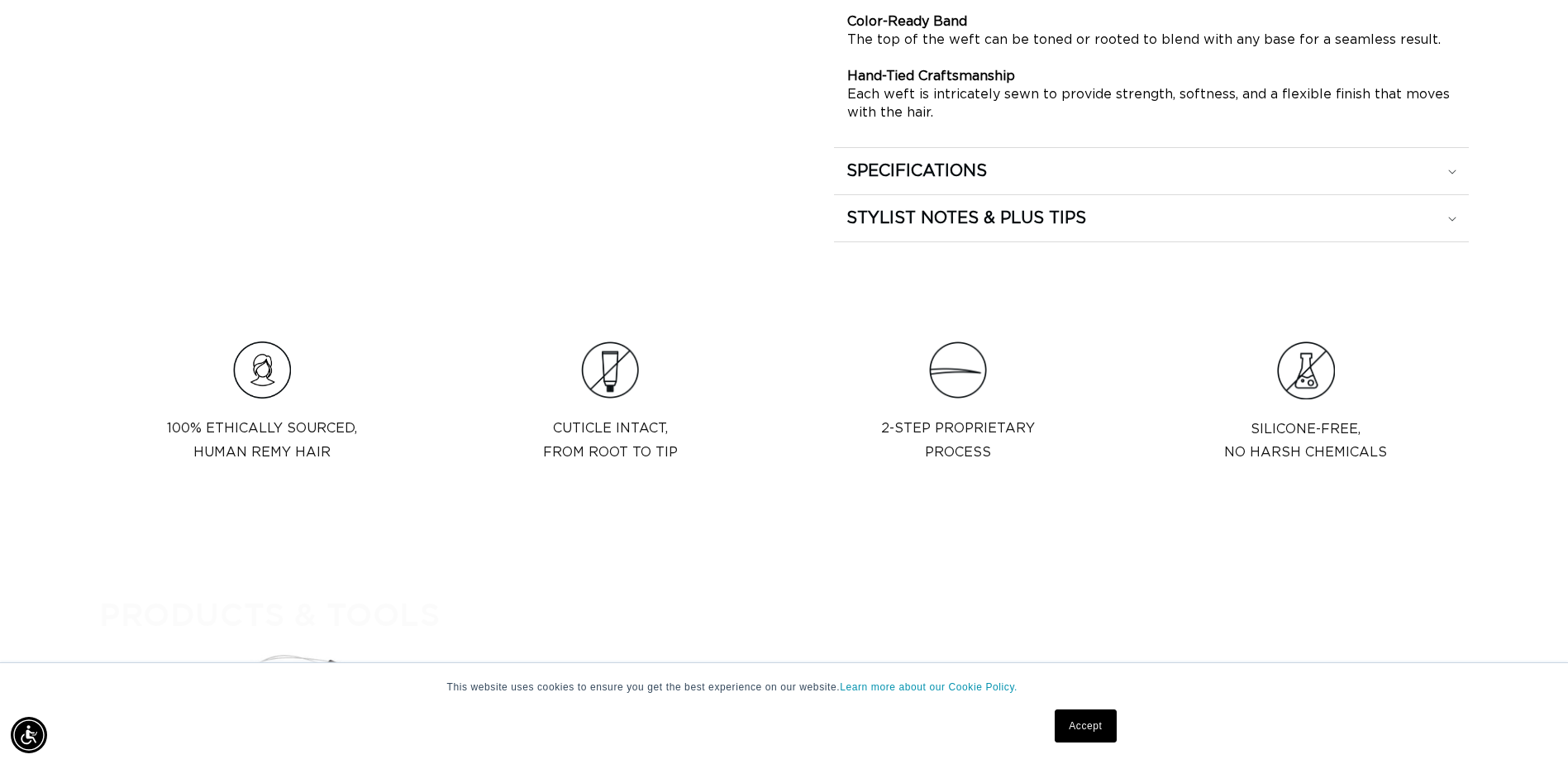
scroll to position [1262, 0]
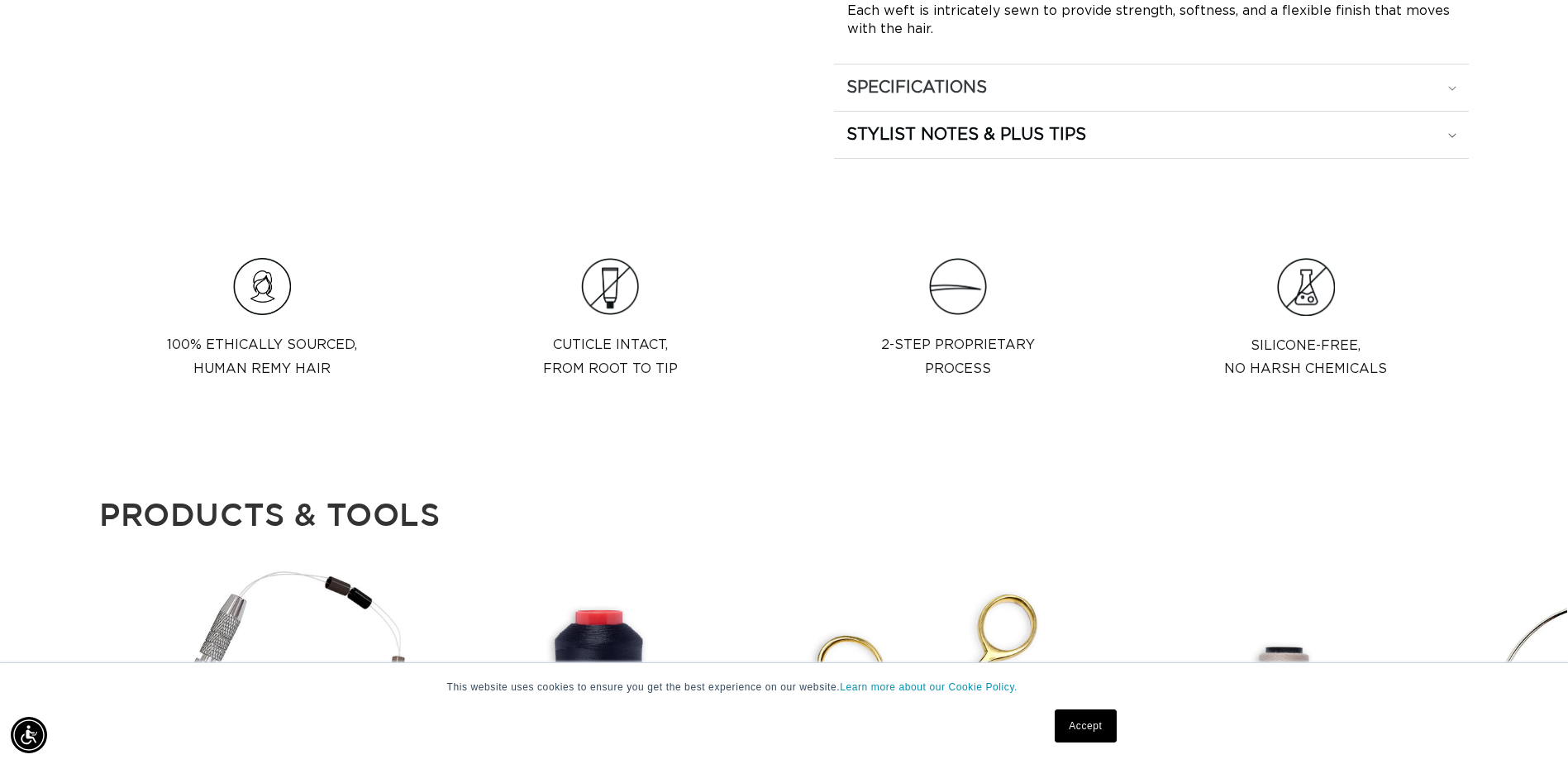
click at [1448, 91] on icon at bounding box center [1452, 88] width 8 height 4
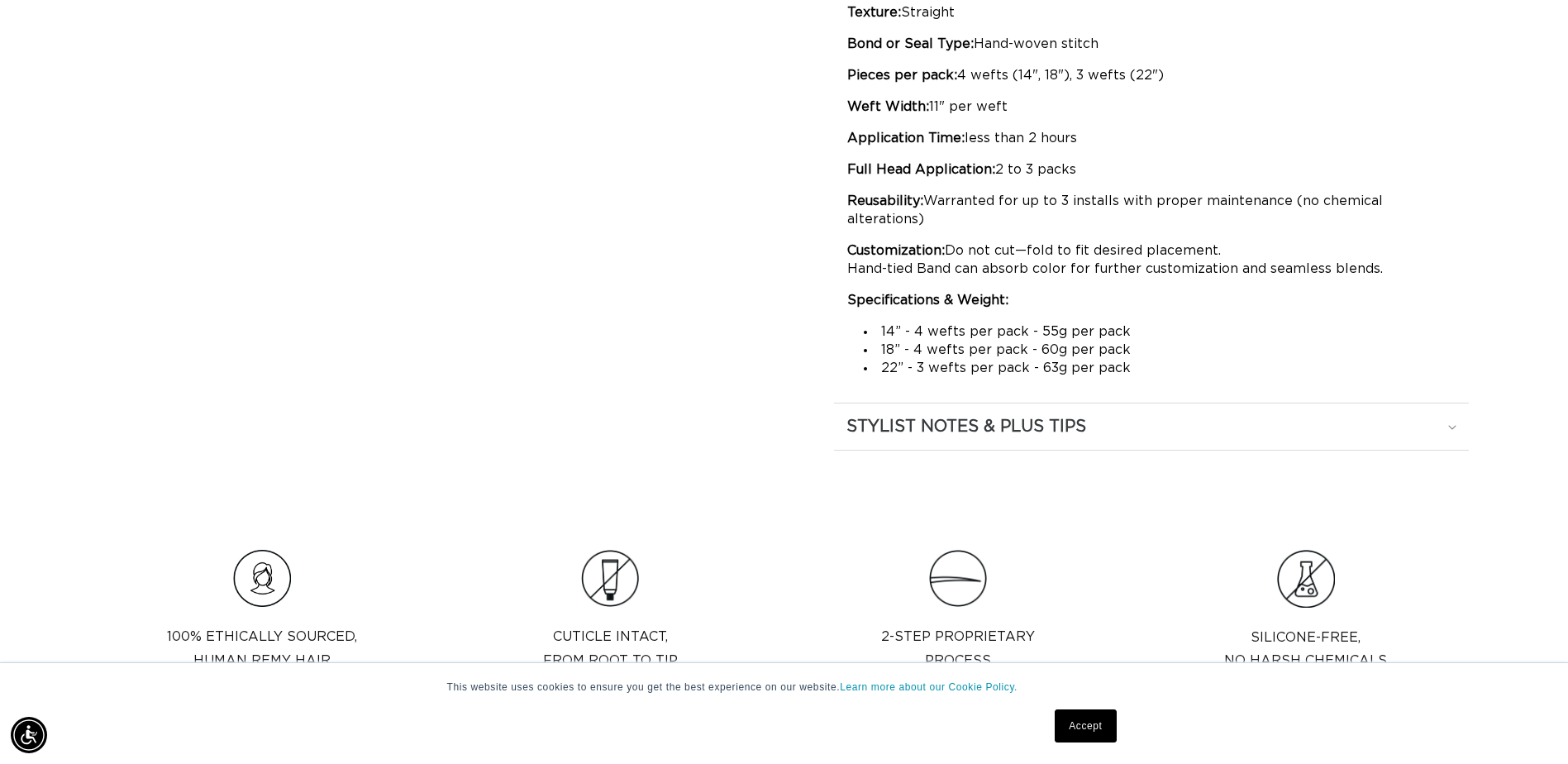
scroll to position [0, 1437]
click at [1431, 450] on summary "STYLIST NOTES & PLUS TIPS" at bounding box center [1151, 427] width 635 height 47
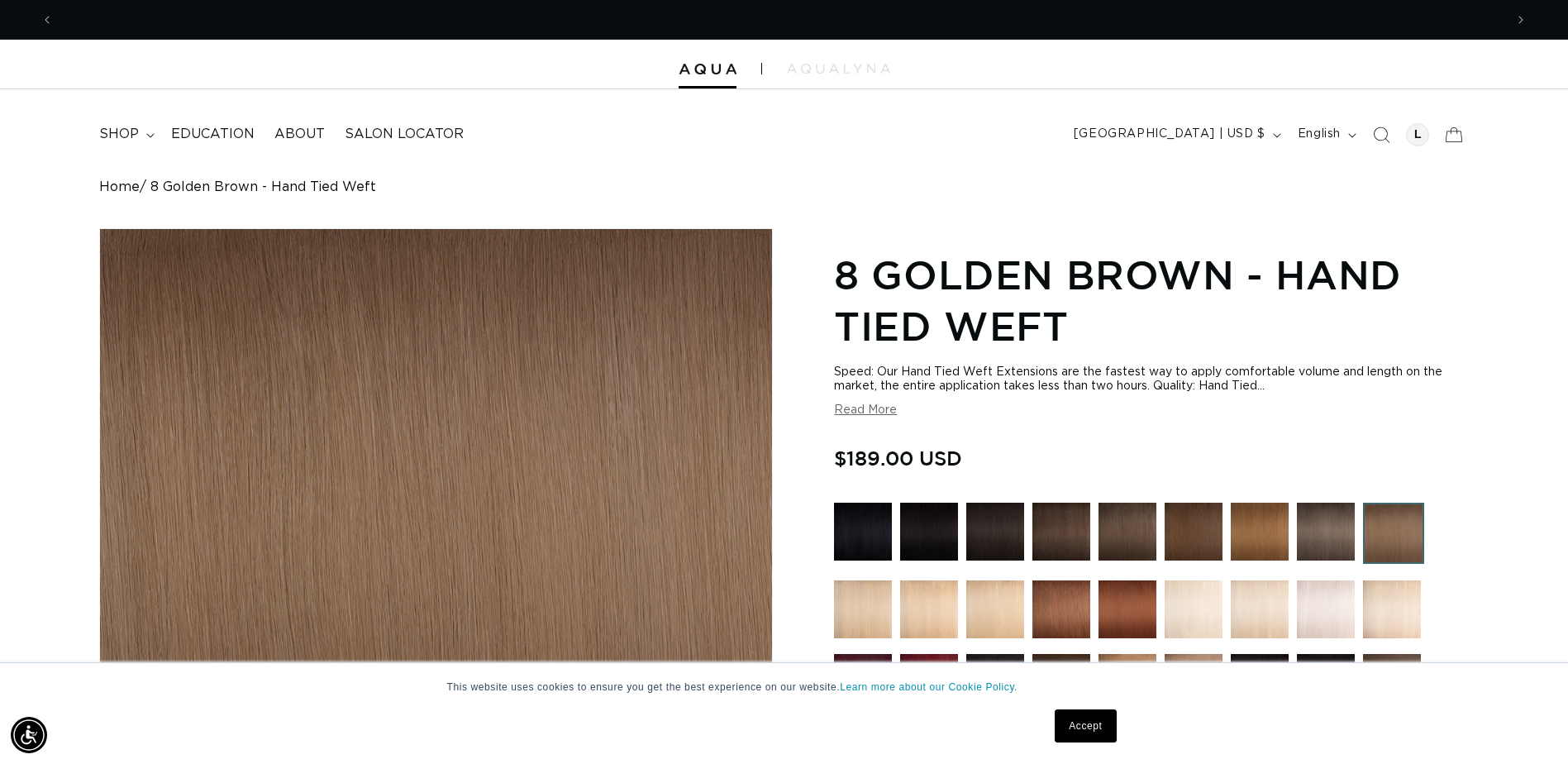
scroll to position [0, 0]
click at [161, 144] on summary "shop" at bounding box center [125, 134] width 72 height 37
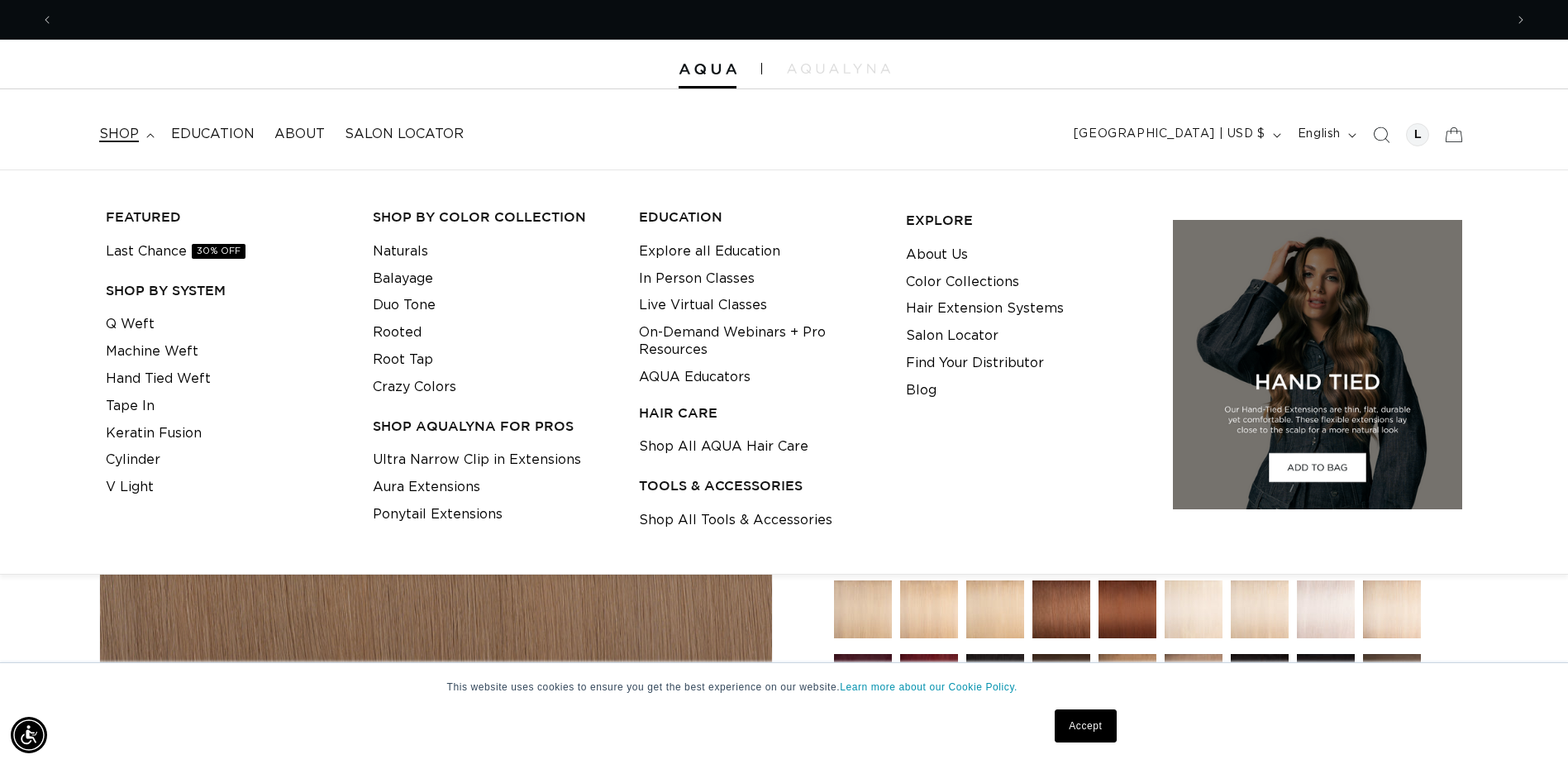
scroll to position [0, 1437]
click at [177, 448] on link "Keratin Fusion" at bounding box center [154, 434] width 96 height 27
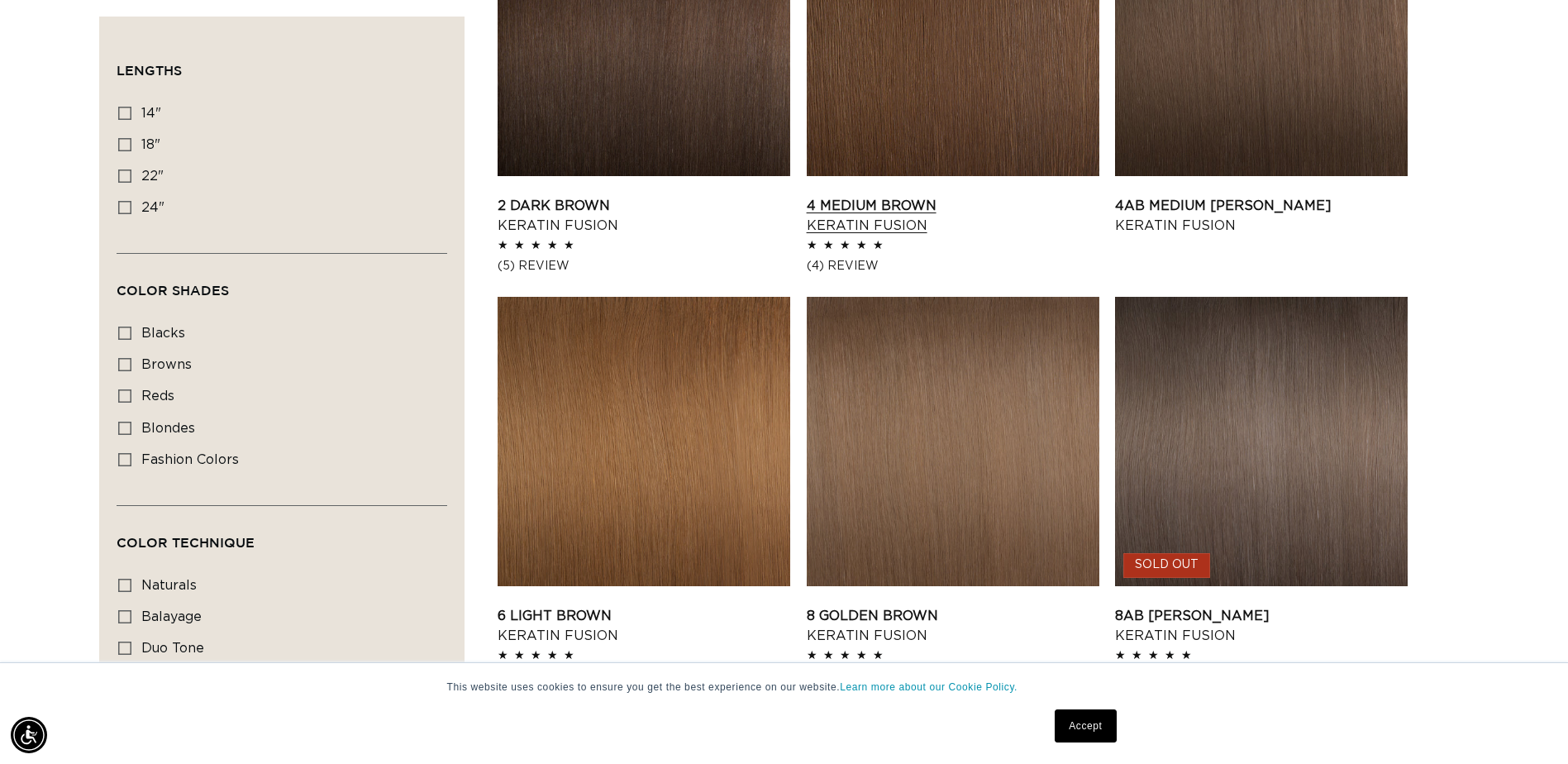
scroll to position [0, 1437]
click at [949, 215] on link "4 Medium Brown Keratin Fusion" at bounding box center [952, 215] width 293 height 40
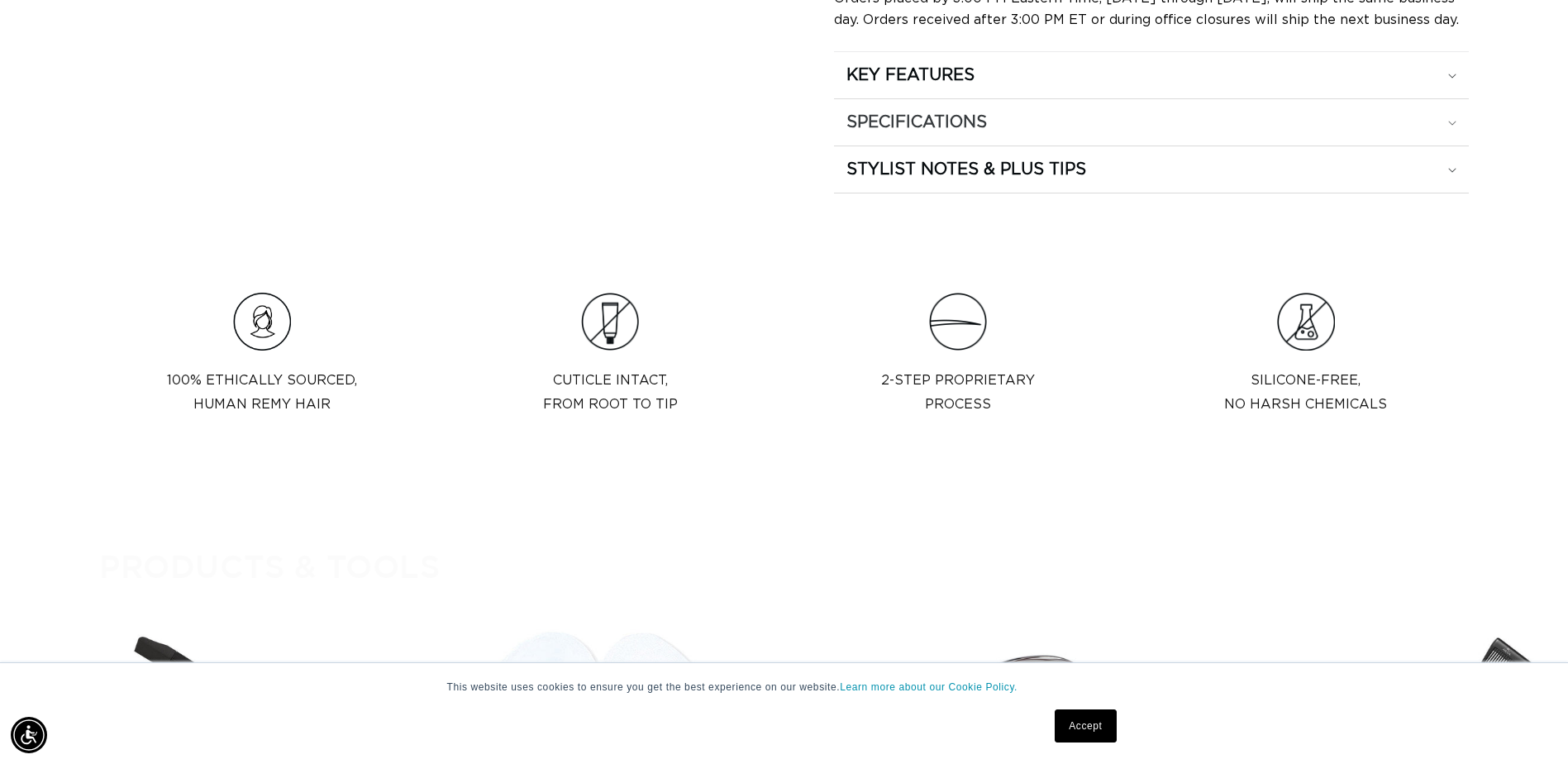
scroll to position [0, 1437]
click at [1448, 126] on icon at bounding box center [1452, 123] width 8 height 5
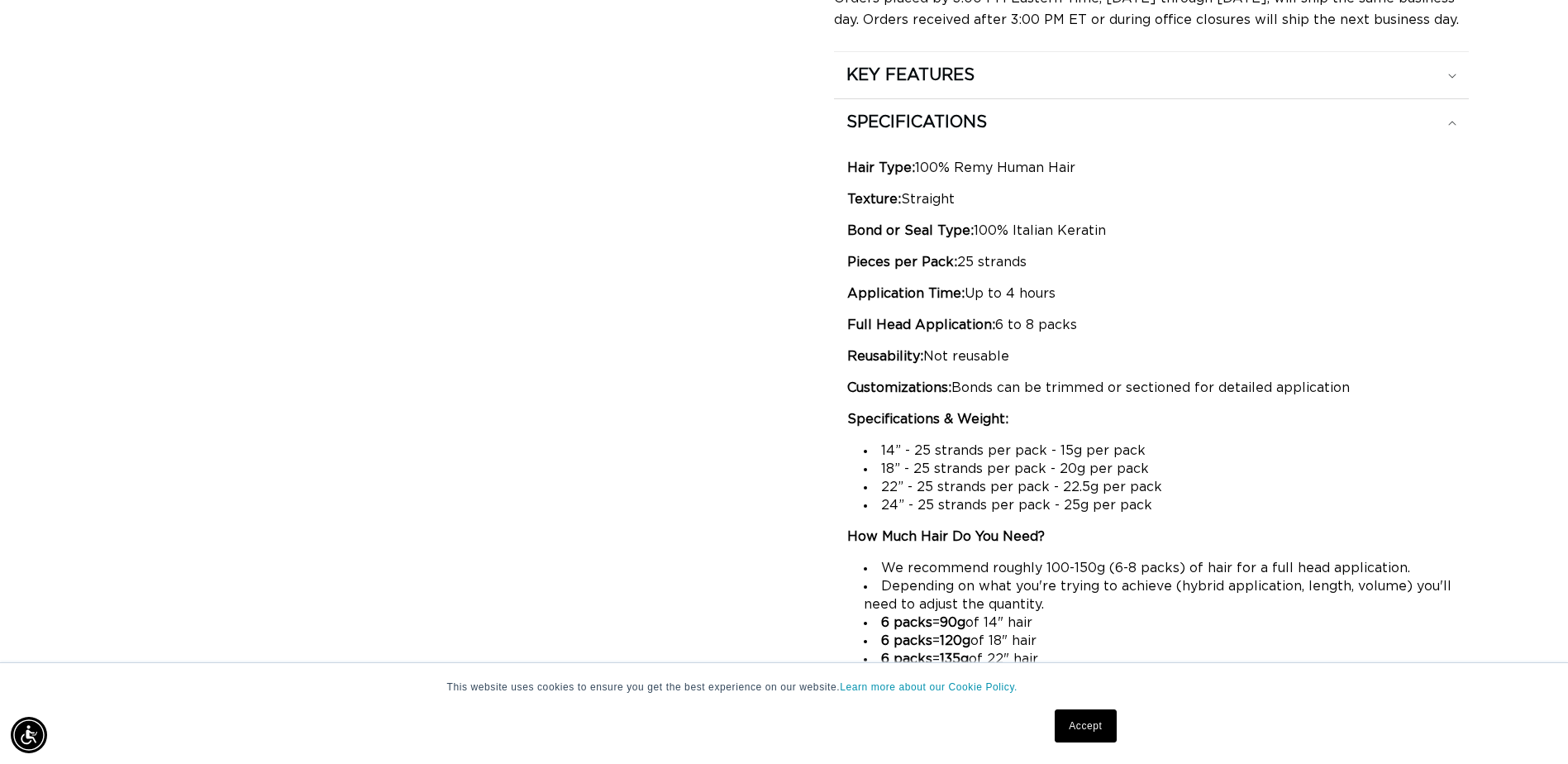
scroll to position [0, 0]
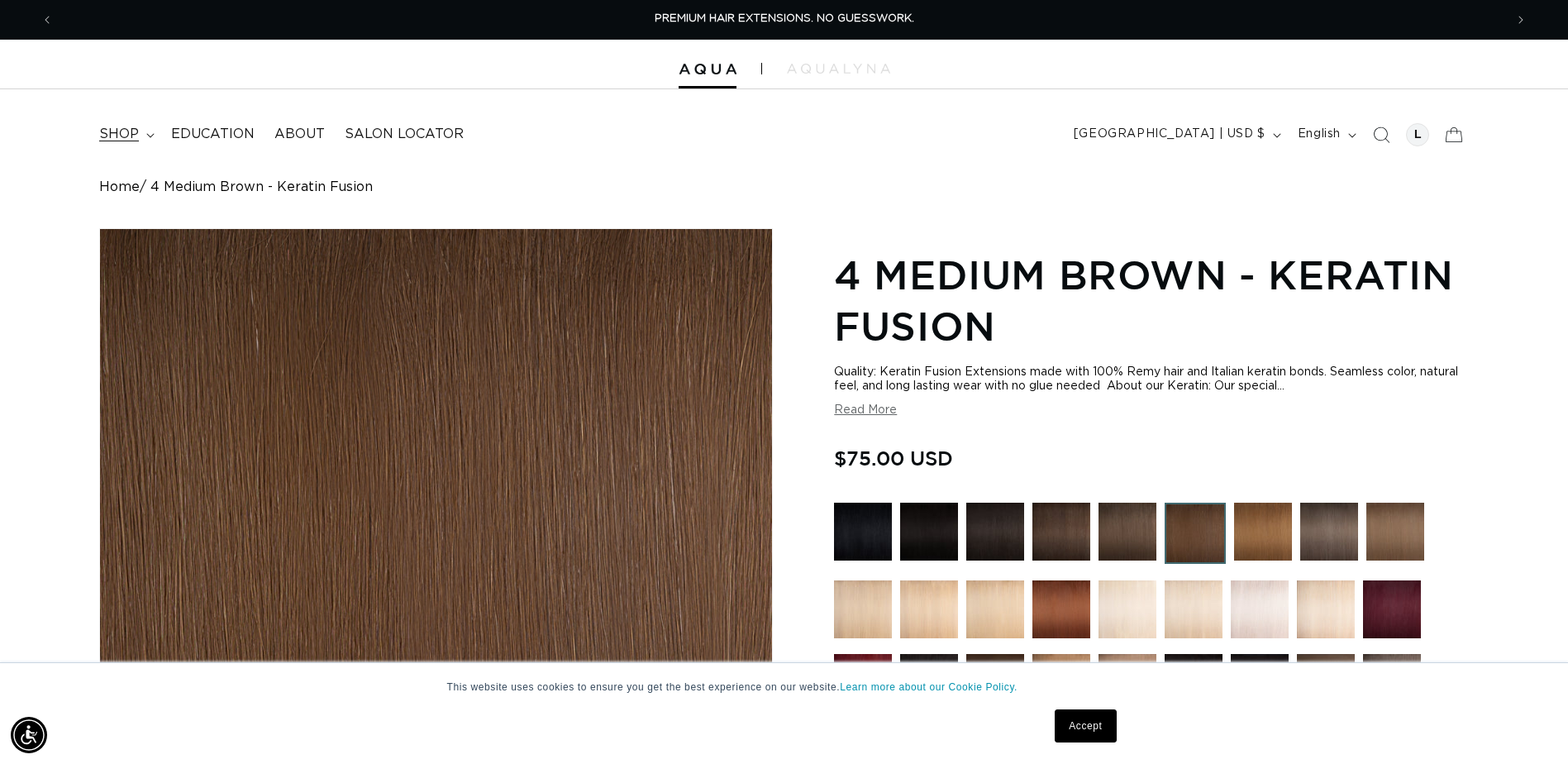
click at [139, 140] on span "shop" at bounding box center [119, 134] width 40 height 18
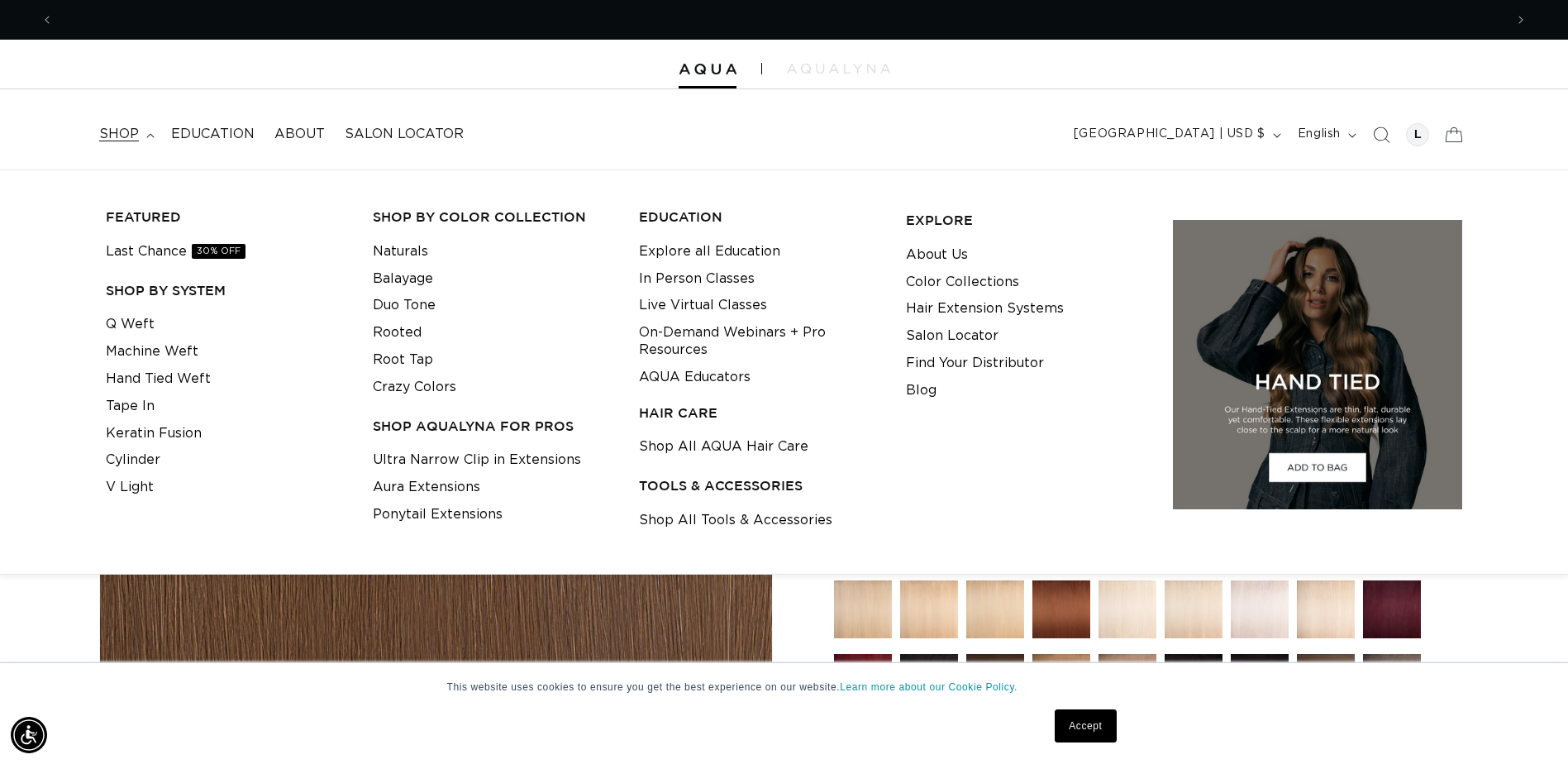
scroll to position [0, 1437]
